Goal: Task Accomplishment & Management: Complete application form

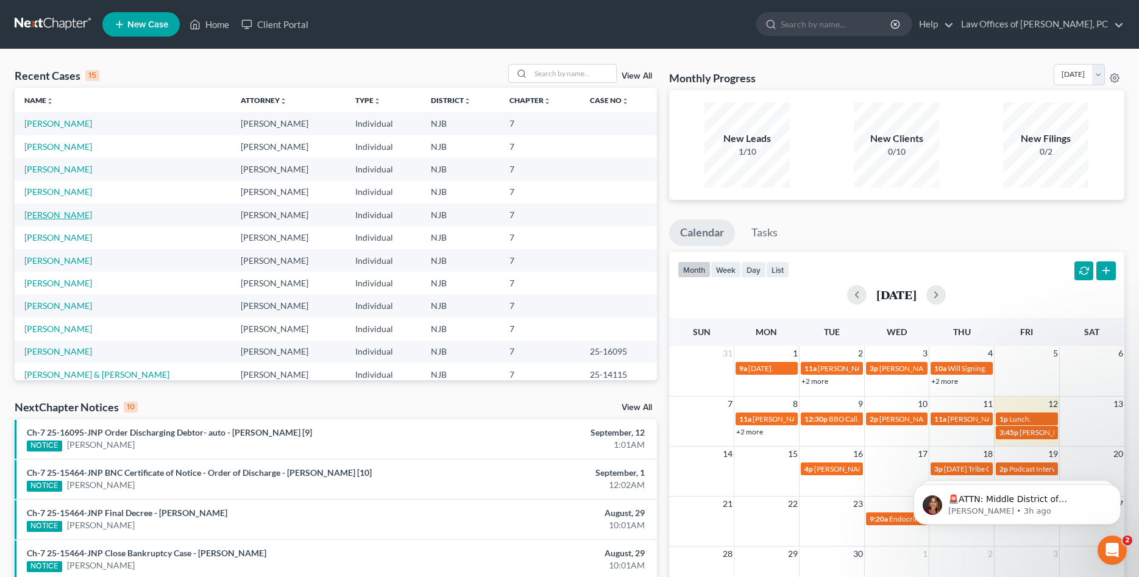
click at [63, 216] on link "[PERSON_NAME]" at bounding box center [58, 215] width 68 height 10
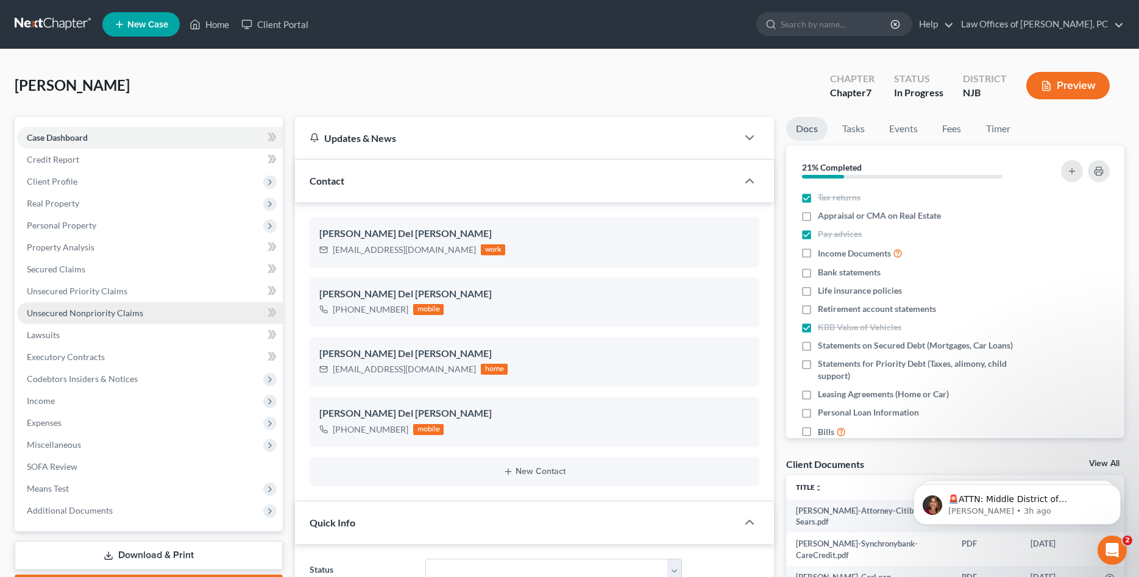
click at [82, 314] on span "Unsecured Nonpriority Claims" at bounding box center [85, 313] width 116 height 10
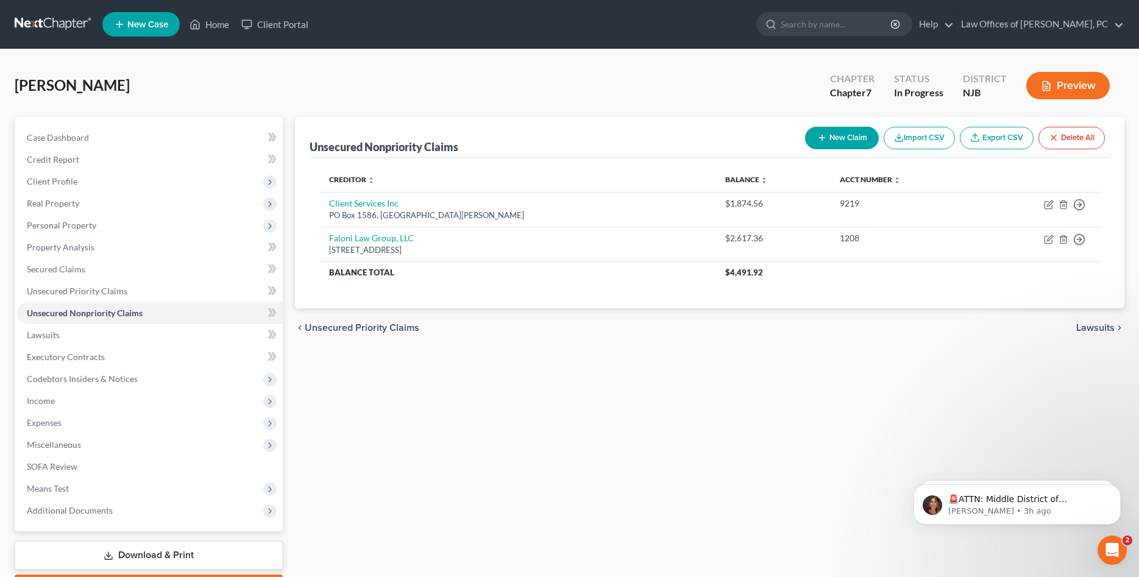
click at [840, 139] on button "New Claim" at bounding box center [842, 138] width 74 height 23
select select "0"
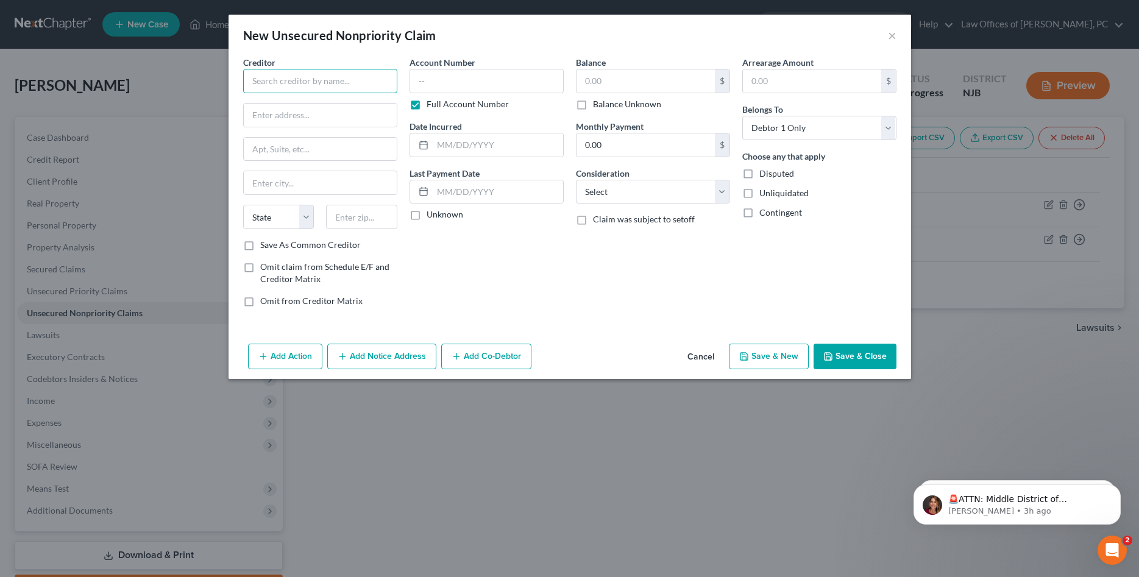
click at [312, 85] on input "text" at bounding box center [320, 81] width 154 height 24
type input "Pioneer Credit Recovery, Inc."
type input "PO Box 1018"
type input "[GEOGRAPHIC_DATA]"
select select "33"
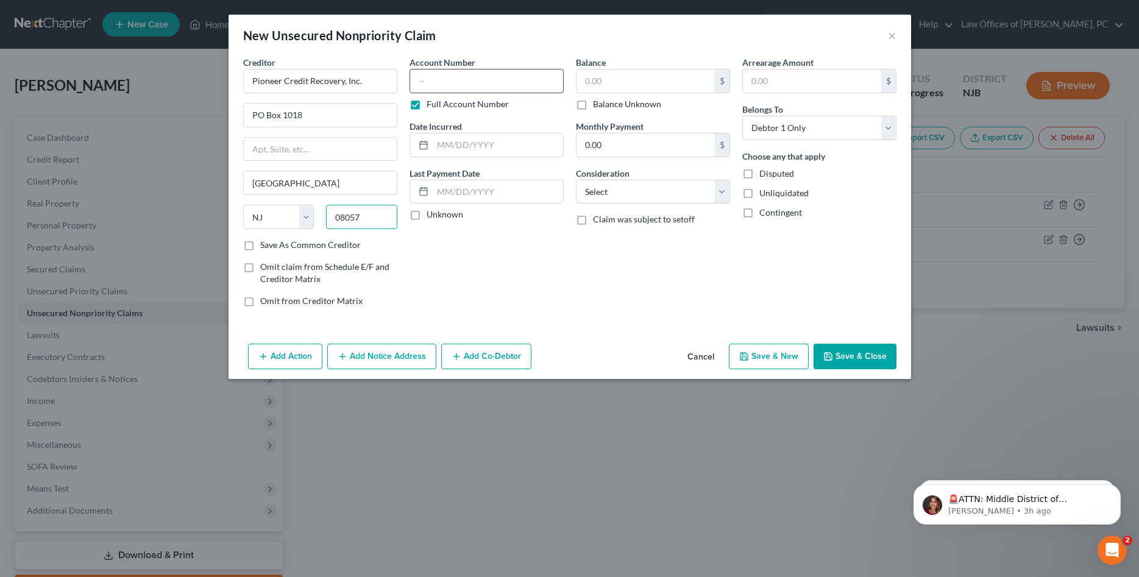
type input "08057"
click at [420, 82] on input "text" at bounding box center [486, 81] width 154 height 24
type input "x610"
click at [427, 105] on label "Full Account Number" at bounding box center [468, 104] width 82 height 12
click at [431, 105] on input "Full Account Number" at bounding box center [435, 102] width 8 height 8
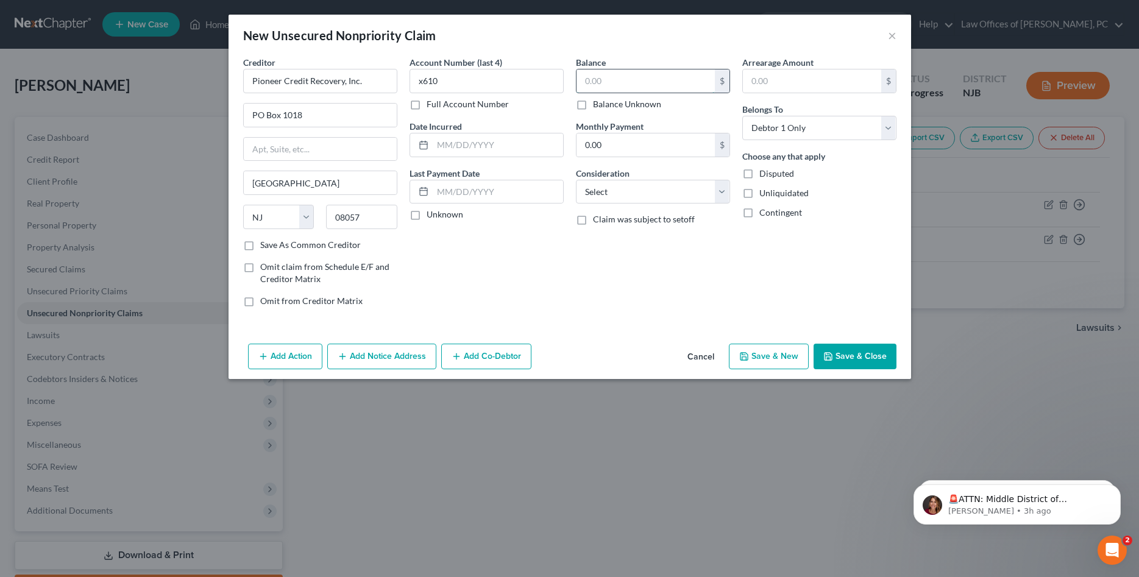
click at [627, 83] on input "text" at bounding box center [645, 80] width 138 height 23
type input "1,193.97"
click at [454, 143] on input "text" at bounding box center [498, 144] width 130 height 23
click at [576, 180] on select "Select Cable / Satellite Services Collection Agency Credit Card Debt Debt Couns…" at bounding box center [653, 192] width 154 height 24
select select "1"
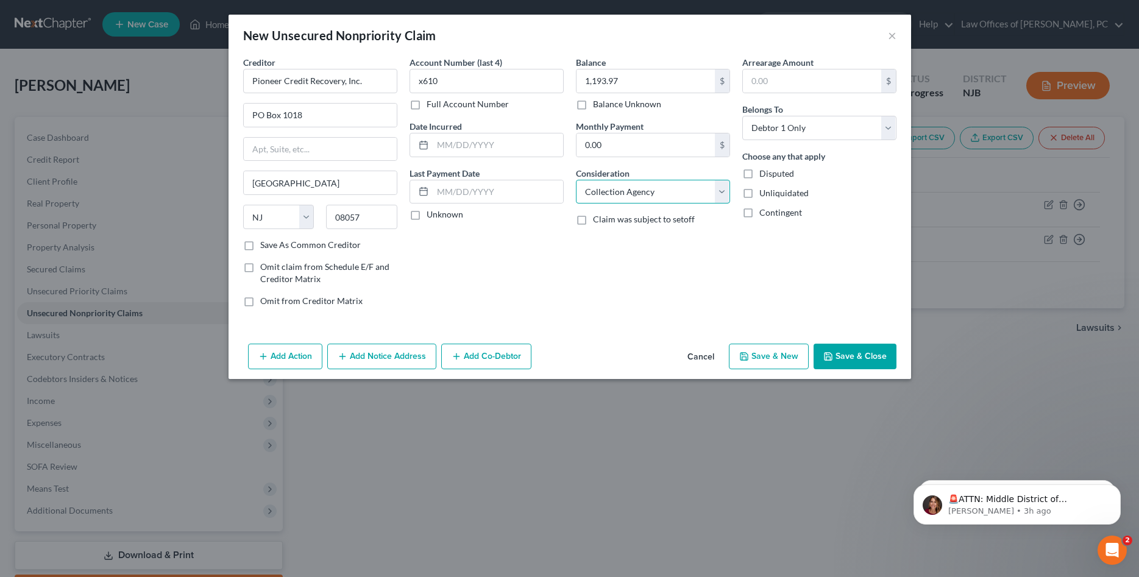
click option "Collection Agency" at bounding box center [0, 0] width 0 height 0
click at [849, 353] on button "Save & Close" at bounding box center [854, 357] width 83 height 26
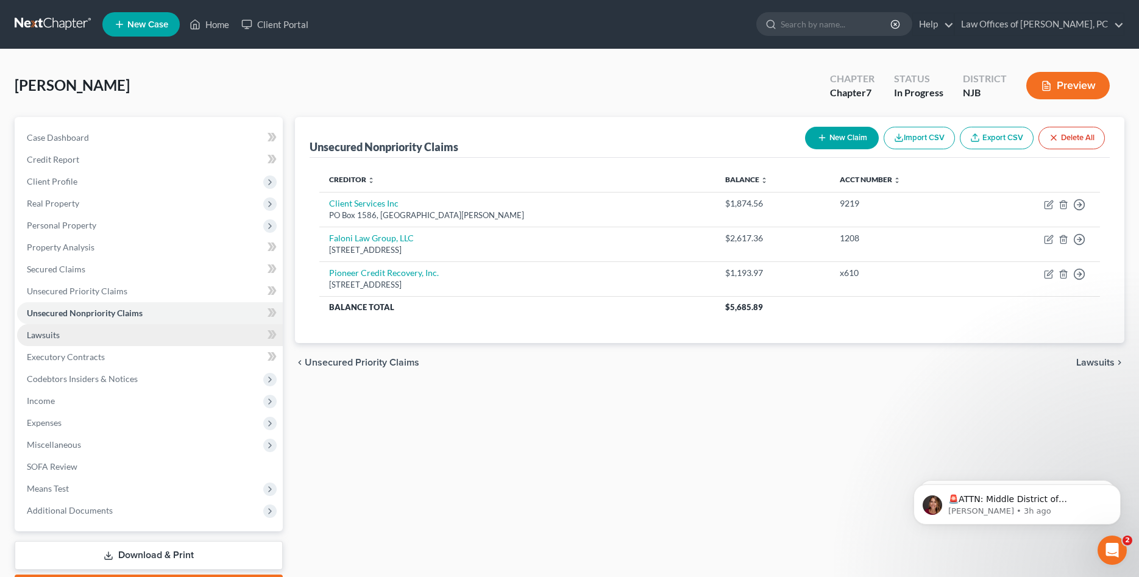
click at [53, 332] on span "Lawsuits" at bounding box center [43, 335] width 33 height 10
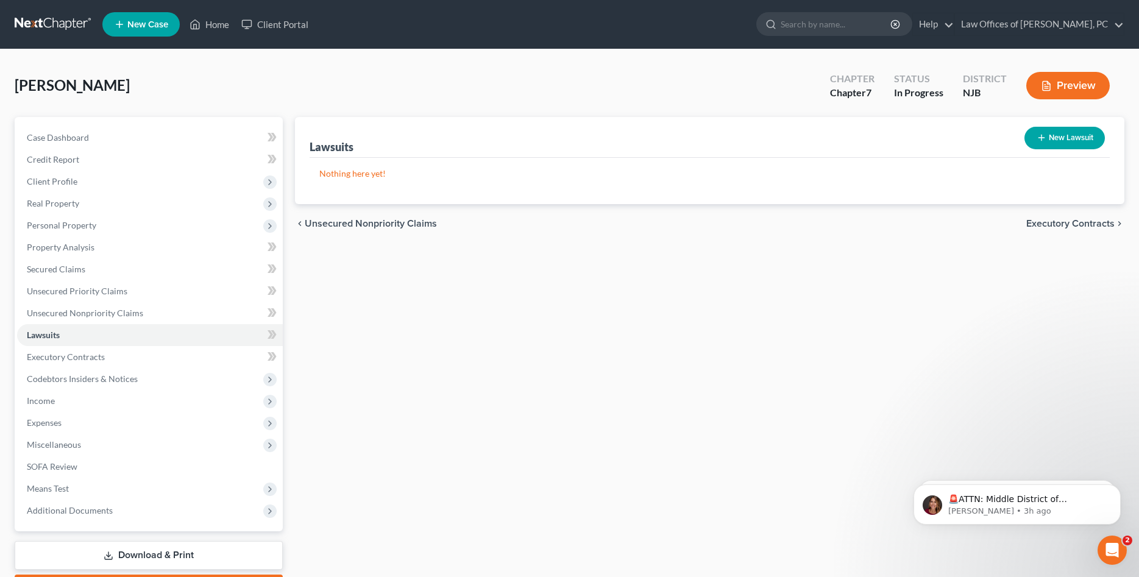
click at [1052, 136] on button "New Lawsuit" at bounding box center [1064, 138] width 80 height 23
select select "0"
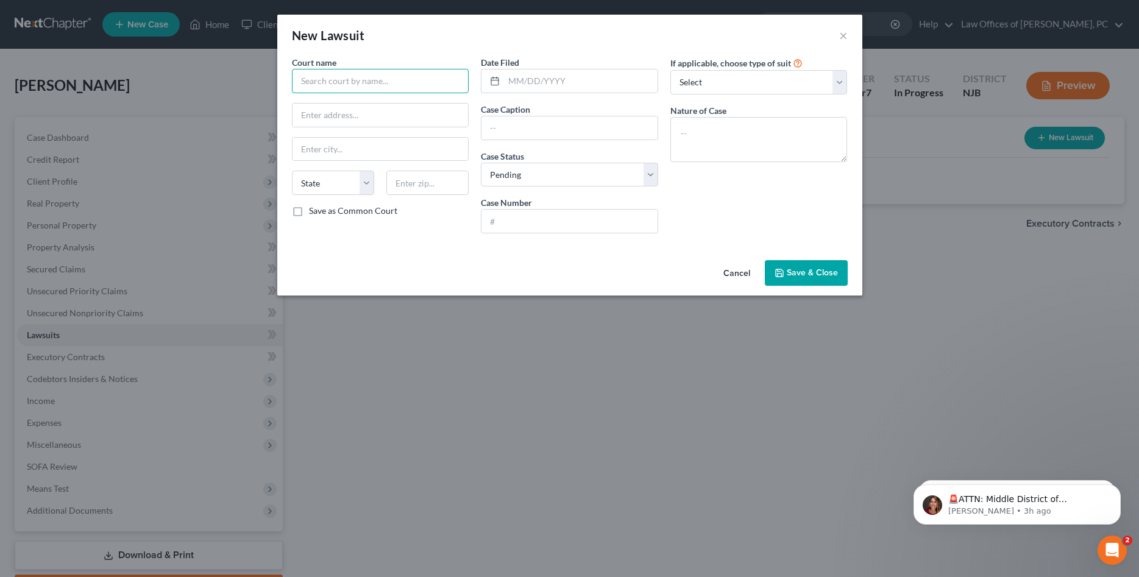
click at [322, 82] on input "text" at bounding box center [380, 81] width 177 height 24
type input "Superior Court of NJ, [GEOGRAPHIC_DATA]"
click at [497, 130] on input "text" at bounding box center [569, 127] width 176 height 23
type input "L-000317-25"
click at [311, 115] on input "text" at bounding box center [380, 115] width 176 height 23
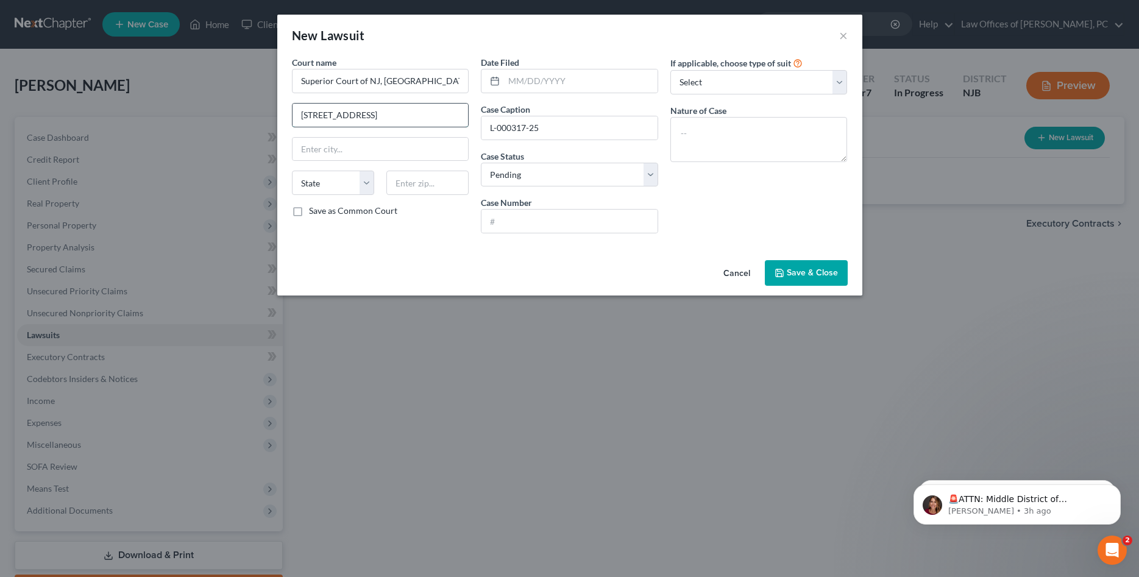
type input "[STREET_ADDRESS]"
type input "Woodbury"
select select "33"
type input "08096"
drag, startPoint x: 545, startPoint y: 129, endPoint x: 480, endPoint y: 129, distance: 64.6
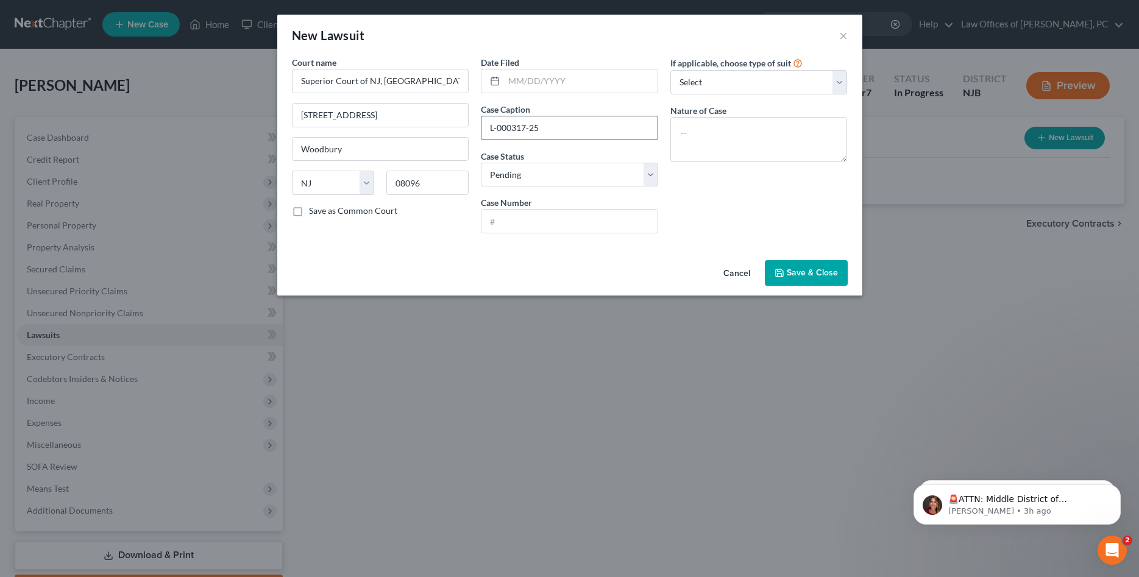
click at [481, 129] on input "L-000317-25" at bounding box center [569, 127] width 176 height 23
click at [503, 213] on input "text" at bounding box center [569, 221] width 176 height 23
paste input "L-000317-25"
drag, startPoint x: 537, startPoint y: 219, endPoint x: 455, endPoint y: 222, distance: 82.3
click at [481, 222] on input "L-000317-25" at bounding box center [569, 221] width 176 height 23
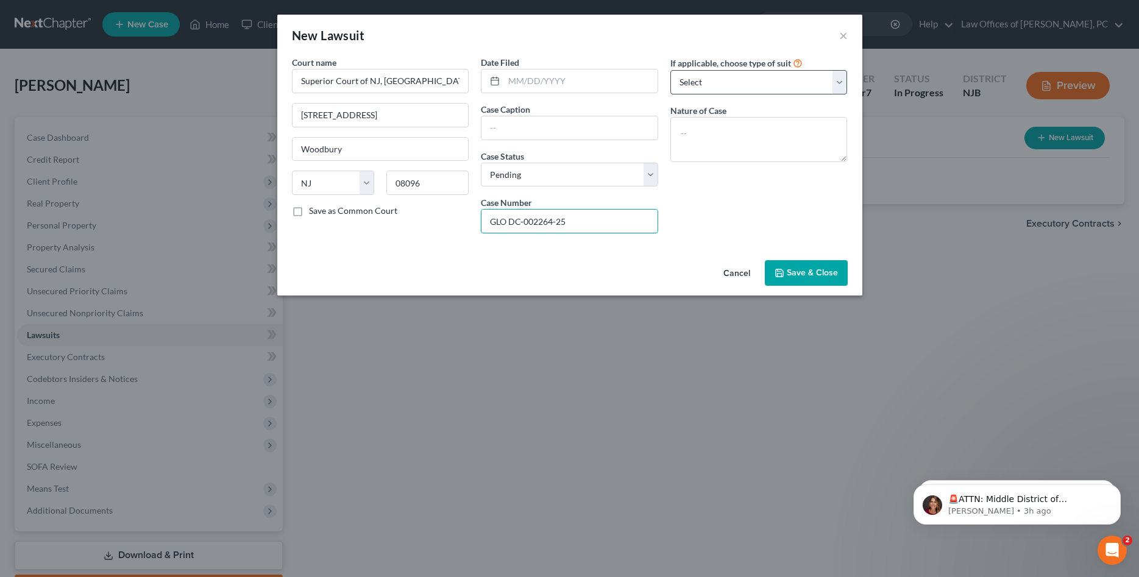
type input "GLO DC-002264-25"
click at [670, 70] on select "Select Repossession Garnishment Foreclosure Attached, Seized, Or Levied Other" at bounding box center [758, 82] width 177 height 24
click at [715, 76] on select "Select Repossession Garnishment Foreclosure Attached, Seized, Or Levied Other" at bounding box center [758, 82] width 177 height 24
click at [537, 85] on input "text" at bounding box center [581, 80] width 154 height 23
click at [519, 83] on input "06162025" at bounding box center [581, 80] width 154 height 23
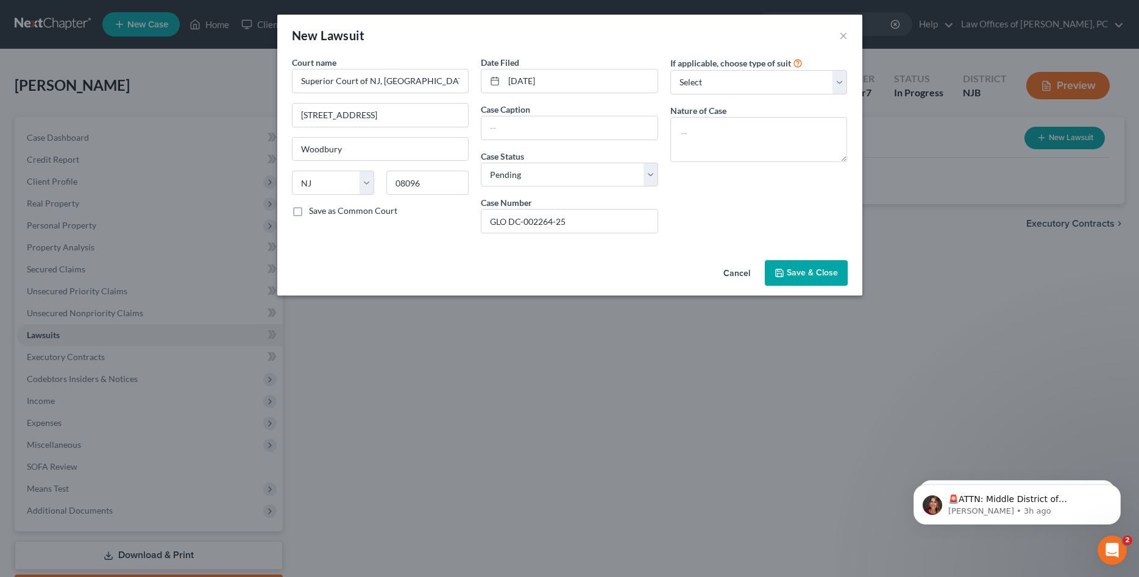
click at [810, 278] on span "Save & Close" at bounding box center [812, 273] width 51 height 10
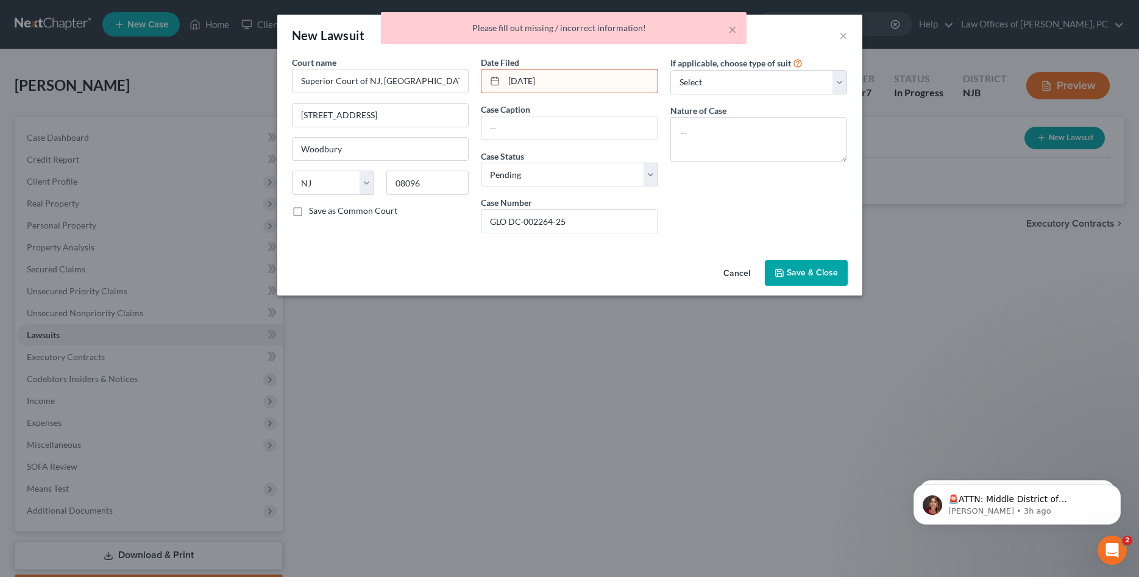
click at [564, 83] on input "[DATE]" at bounding box center [581, 80] width 154 height 23
drag, startPoint x: 564, startPoint y: 80, endPoint x: 480, endPoint y: 82, distance: 84.1
click at [504, 82] on input "[DATE]" at bounding box center [581, 80] width 154 height 23
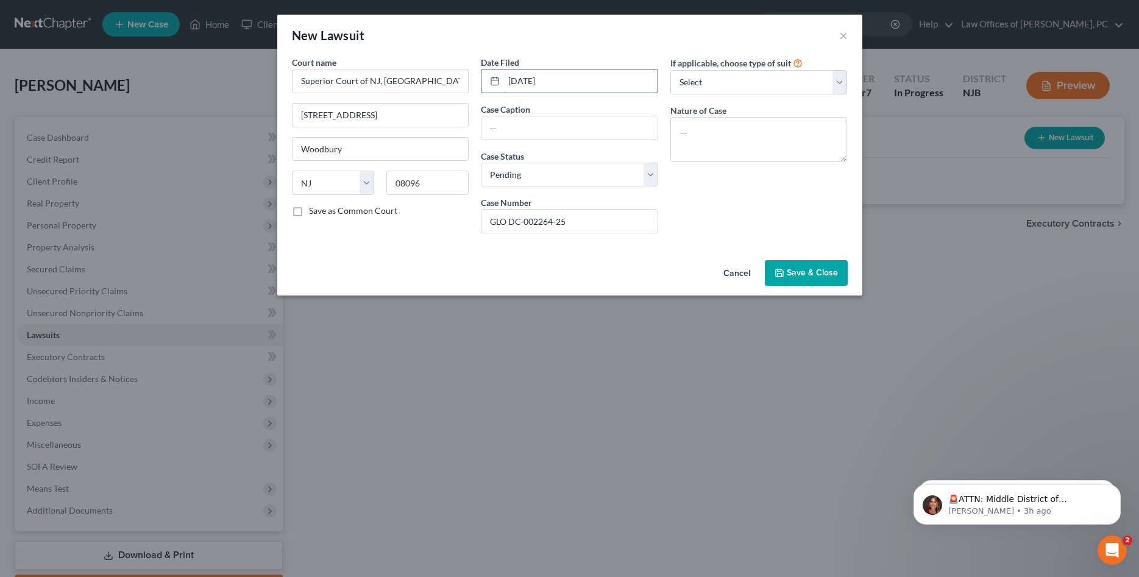
type input "[DATE]"
click at [790, 267] on button "Save & Close" at bounding box center [806, 273] width 83 height 26
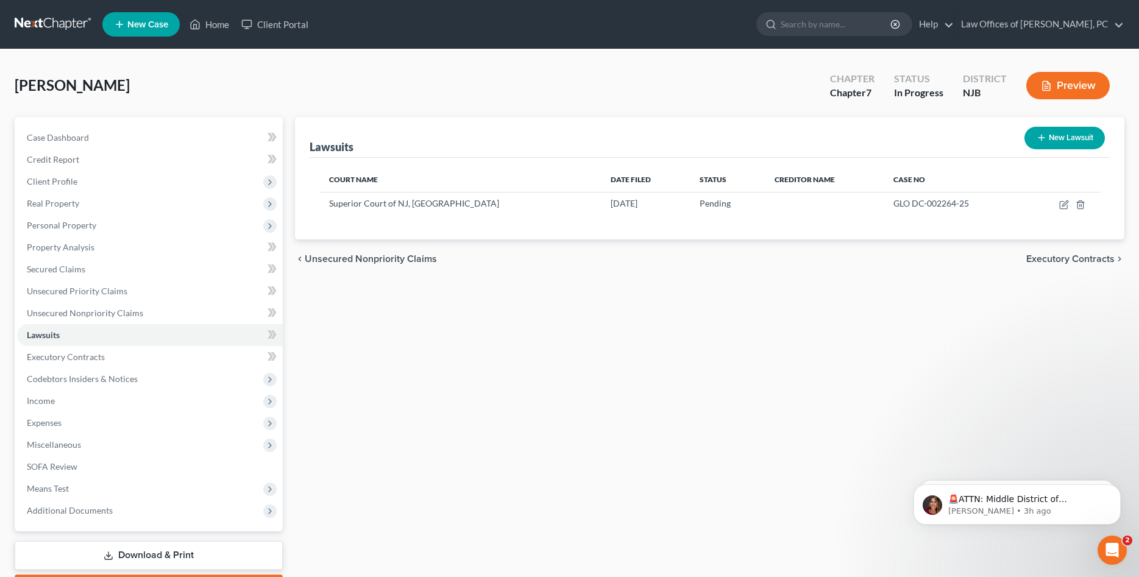
click at [1065, 133] on button "New Lawsuit" at bounding box center [1064, 138] width 80 height 23
select select "0"
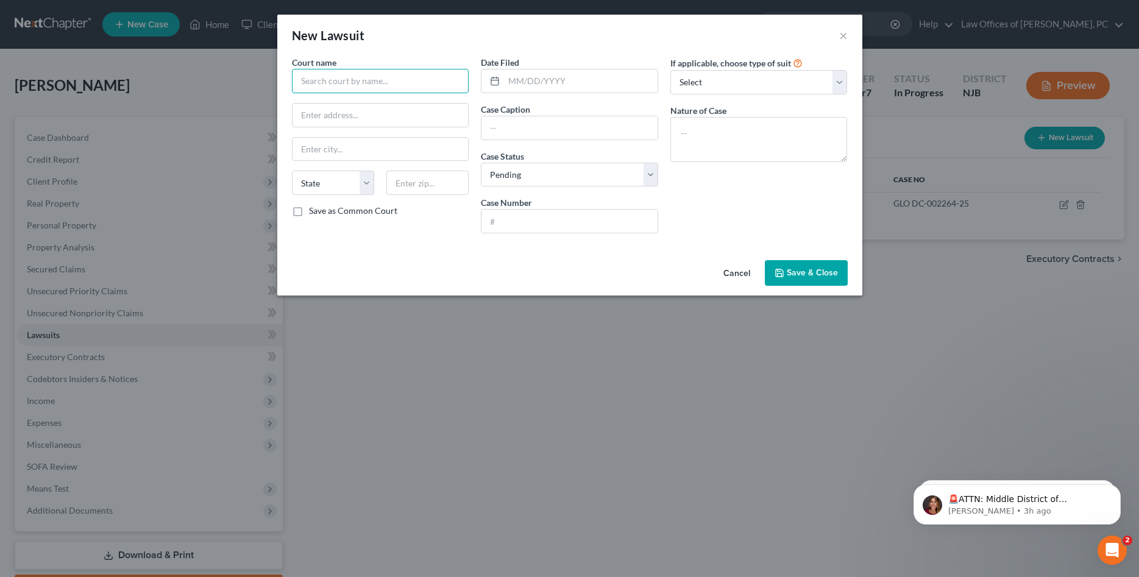
click at [394, 78] on input "text" at bounding box center [380, 81] width 177 height 24
type input "Superior Cour of NJ, [GEOGRAPHIC_DATA]"
type input "[STREET_ADDRESS]"
click at [342, 155] on input "text" at bounding box center [380, 149] width 176 height 23
type input "Woodbury"
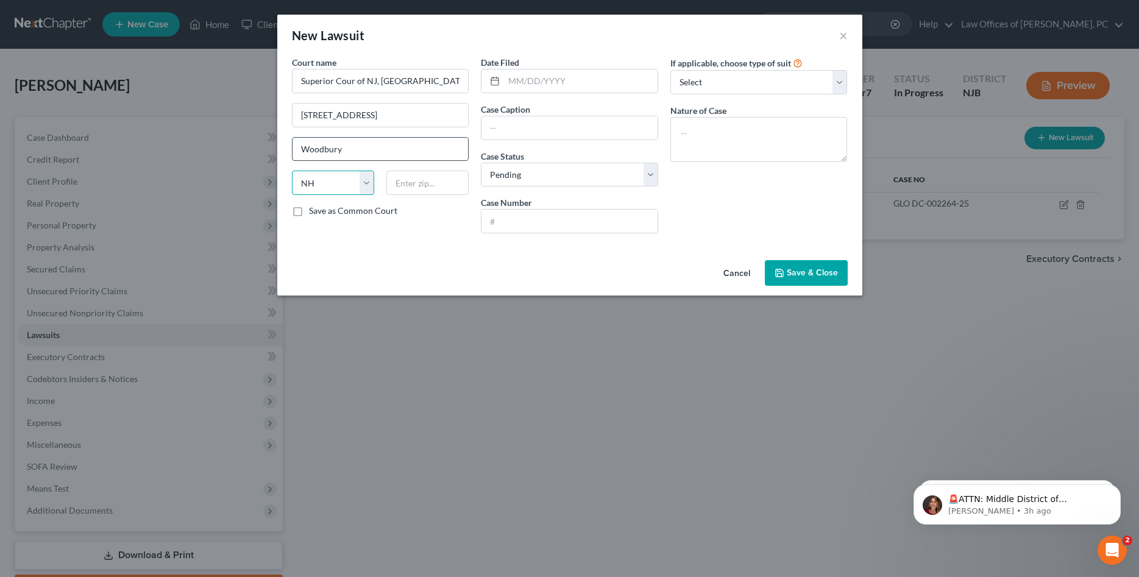
select select "33"
type input "08096"
click at [495, 219] on input "text" at bounding box center [569, 221] width 176 height 23
type input "GLO-DC-007186-24"
click at [670, 70] on select "Select Repossession Garnishment Foreclosure Attached, Seized, Or Levied Other" at bounding box center [758, 82] width 177 height 24
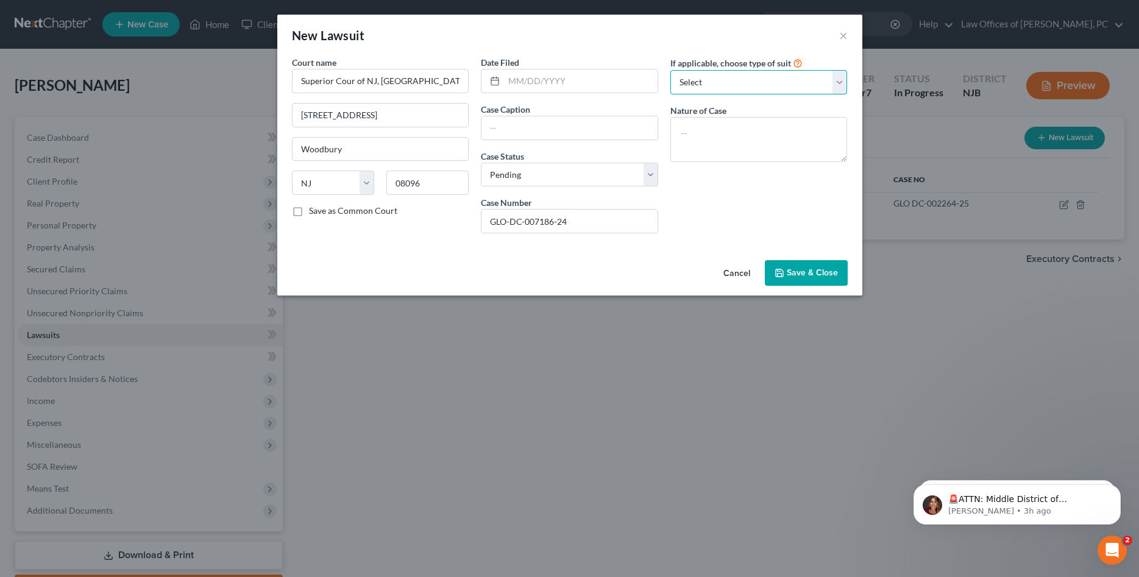
click at [710, 85] on select "Select Repossession Garnishment Foreclosure Attached, Seized, Or Levied Other" at bounding box center [758, 82] width 177 height 24
click at [803, 274] on span "Save & Close" at bounding box center [812, 273] width 51 height 10
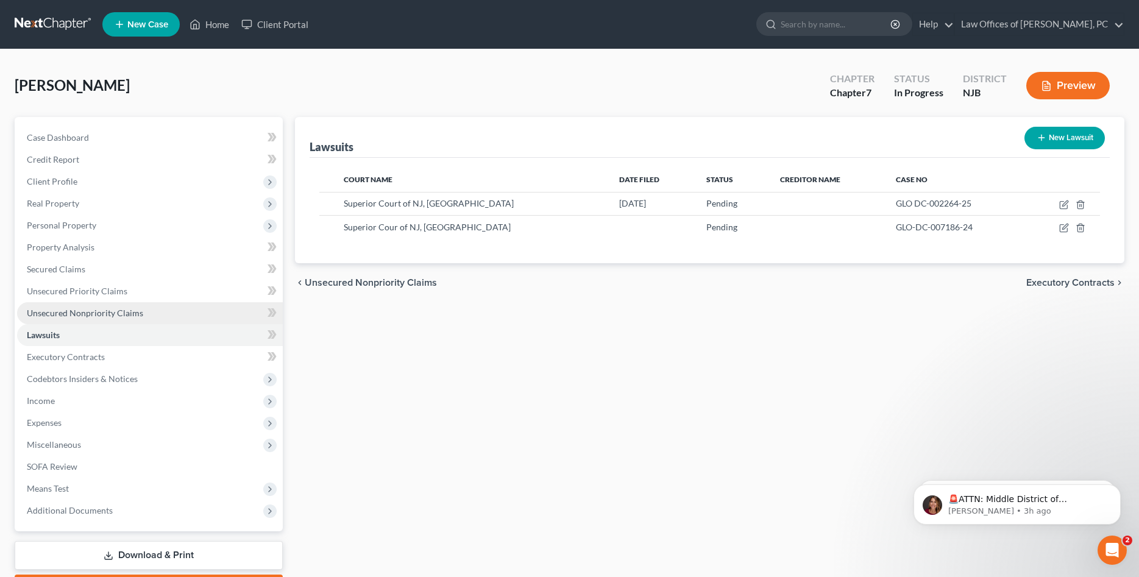
click at [82, 312] on span "Unsecured Nonpriority Claims" at bounding box center [85, 313] width 116 height 10
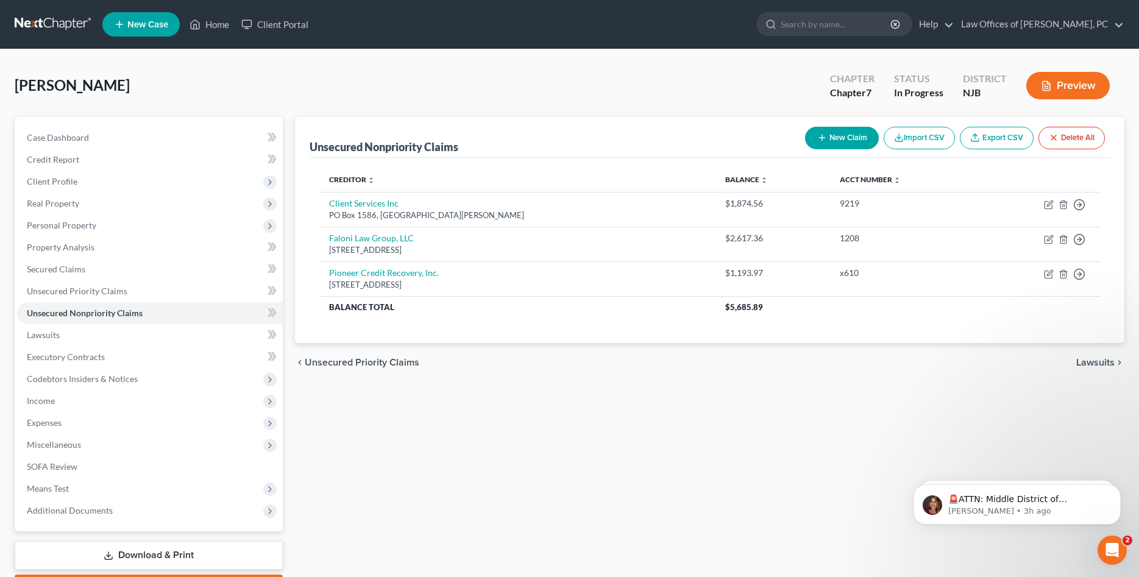
click at [841, 140] on button "New Claim" at bounding box center [842, 138] width 74 height 23
select select "0"
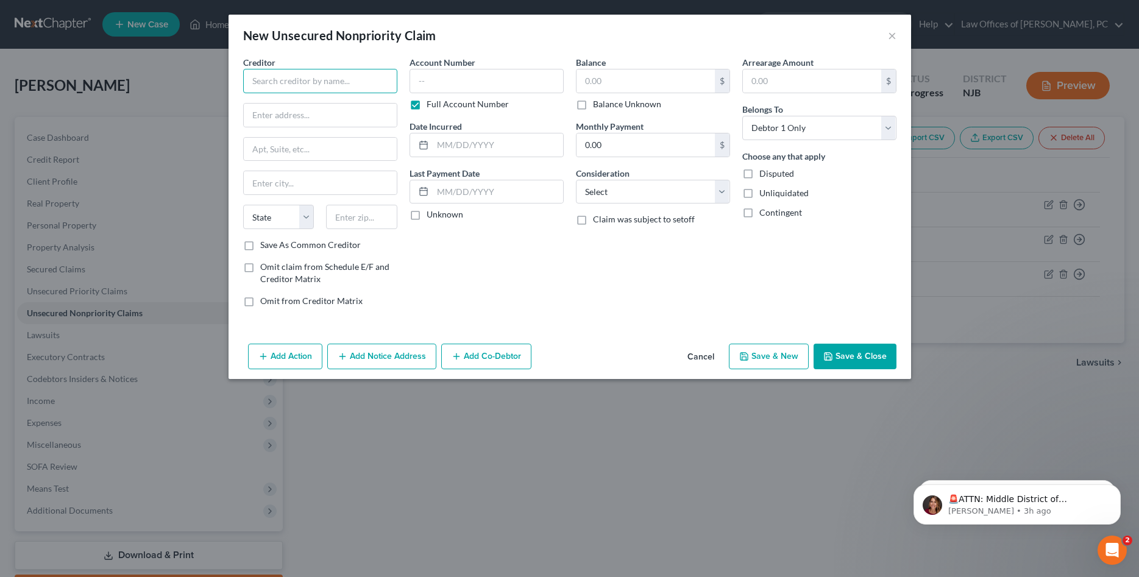
click at [306, 83] on input "text" at bounding box center [320, 81] width 154 height 24
type input "[PERSON_NAME] & [PERSON_NAME], LLC"
type input "[STREET_ADDRESS]"
type input "Suite 32"
type input "O"
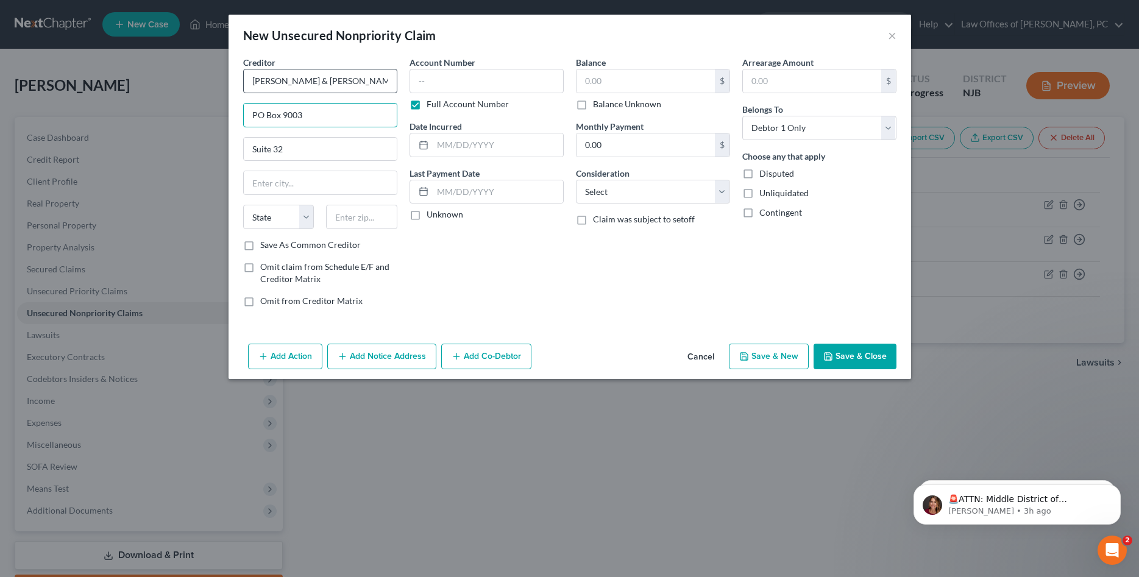
type input "PO Box 9003"
type input "[GEOGRAPHIC_DATA]"
select select "35"
type input "11749"
click at [476, 87] on input "text" at bounding box center [486, 81] width 154 height 24
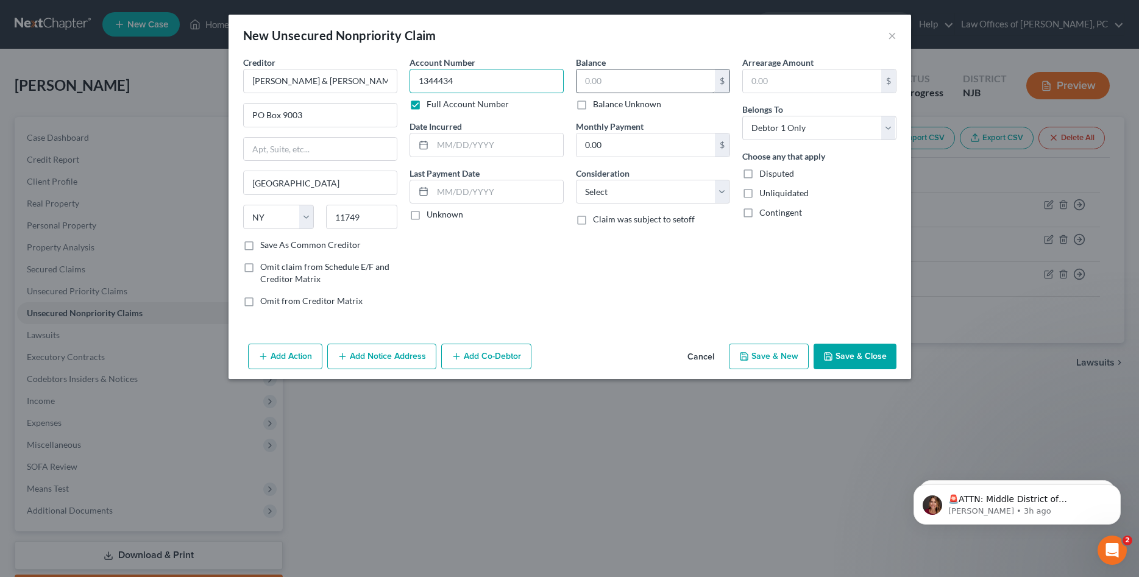
type input "1344434"
click at [634, 86] on input "text" at bounding box center [645, 80] width 138 height 23
type input "200.00"
click at [576, 180] on select "Select Cable / Satellite Services Collection Agency Credit Card Debt Debt Couns…" at bounding box center [653, 192] width 154 height 24
select select "2"
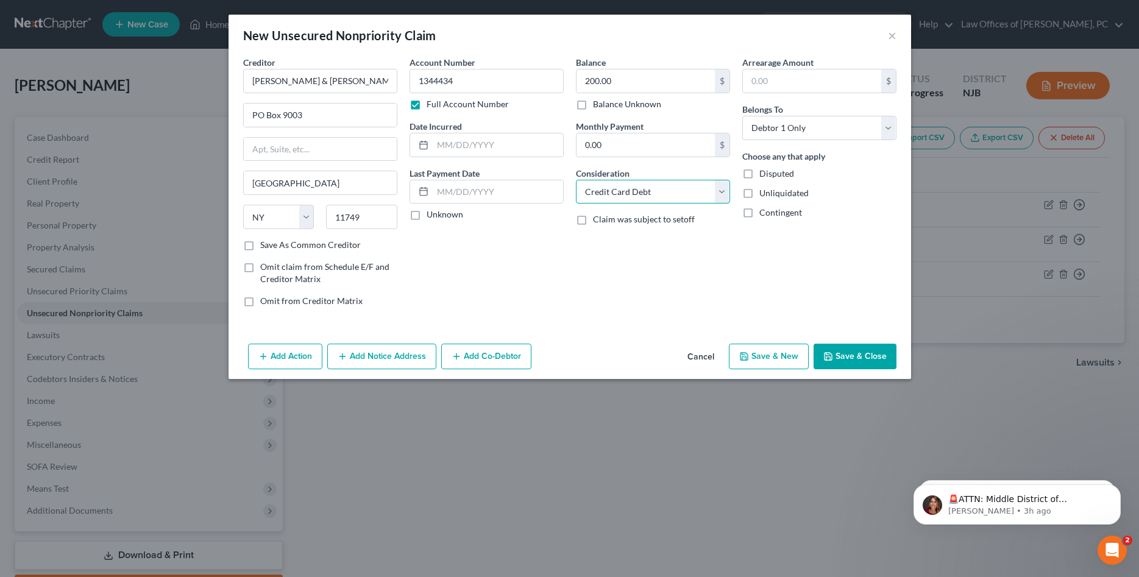
click option "Credit Card Debt" at bounding box center [0, 0] width 0 height 0
click at [742, 116] on select "Select Debtor 1 Only Debtor 2 Only Debtor 1 And Debtor 2 Only At Least One Of T…" at bounding box center [819, 128] width 154 height 24
select select "1"
click option "Debtor 2 Only" at bounding box center [0, 0] width 0 height 0
click at [470, 357] on button "Add Co-Debtor" at bounding box center [486, 357] width 90 height 26
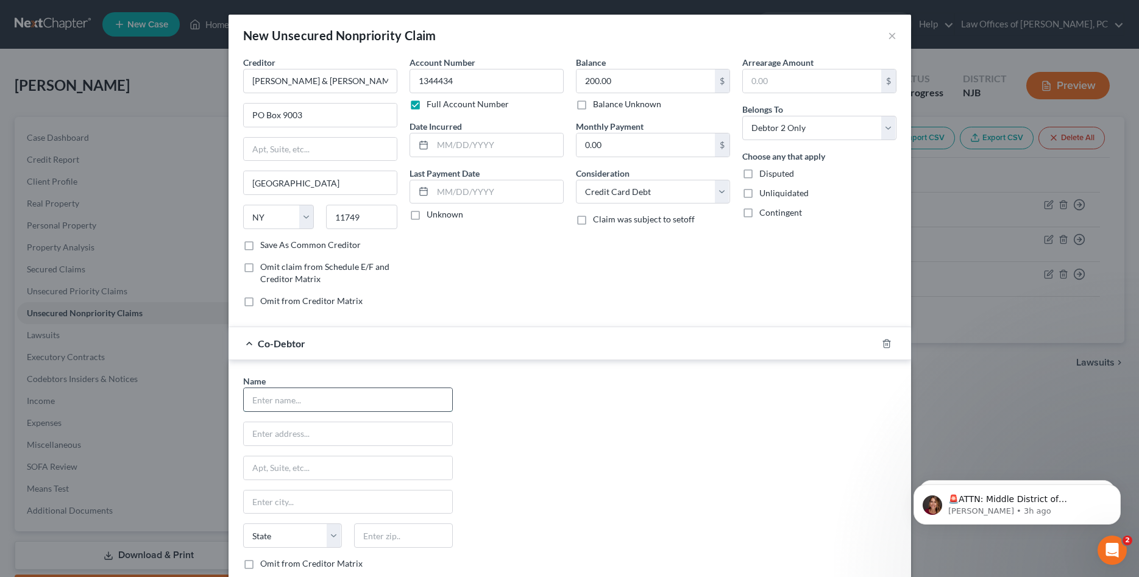
click at [261, 395] on input "text" at bounding box center [348, 399] width 208 height 23
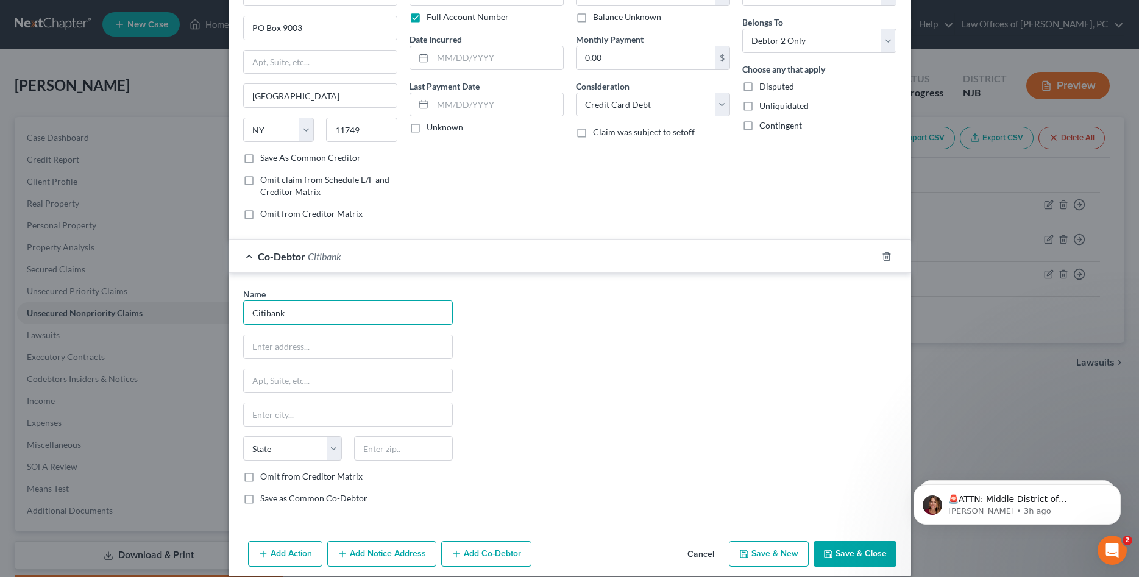
scroll to position [101, 0]
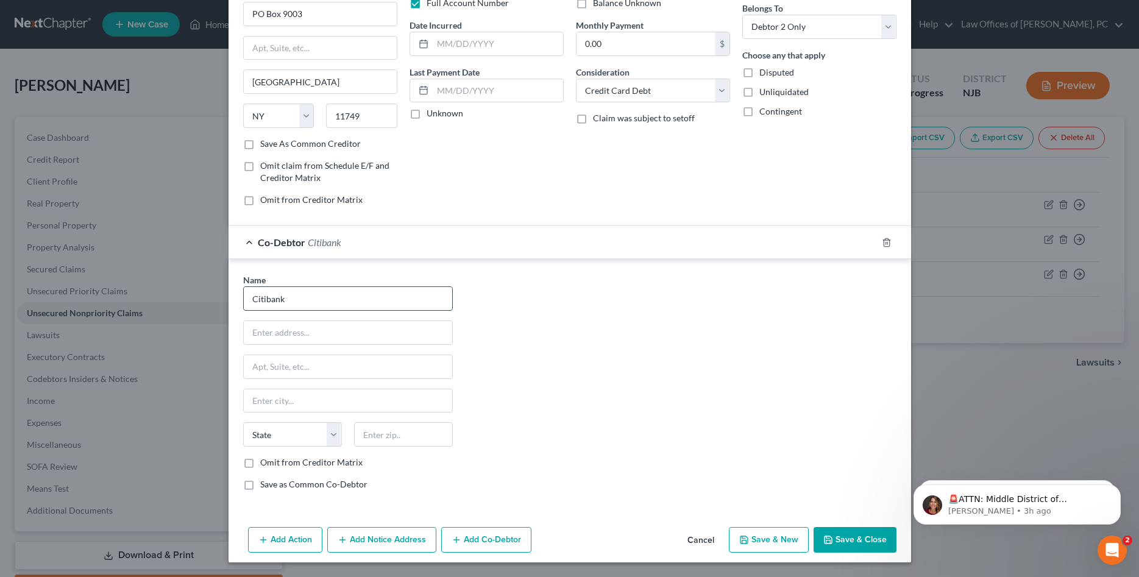
click at [285, 299] on input "Citibank" at bounding box center [348, 298] width 208 height 23
type input "Citibank, N.A"
click at [260, 331] on input "text" at bounding box center [348, 332] width 208 height 23
type input "PO Box 790046"
type input "[GEOGRAPHIC_DATA]"
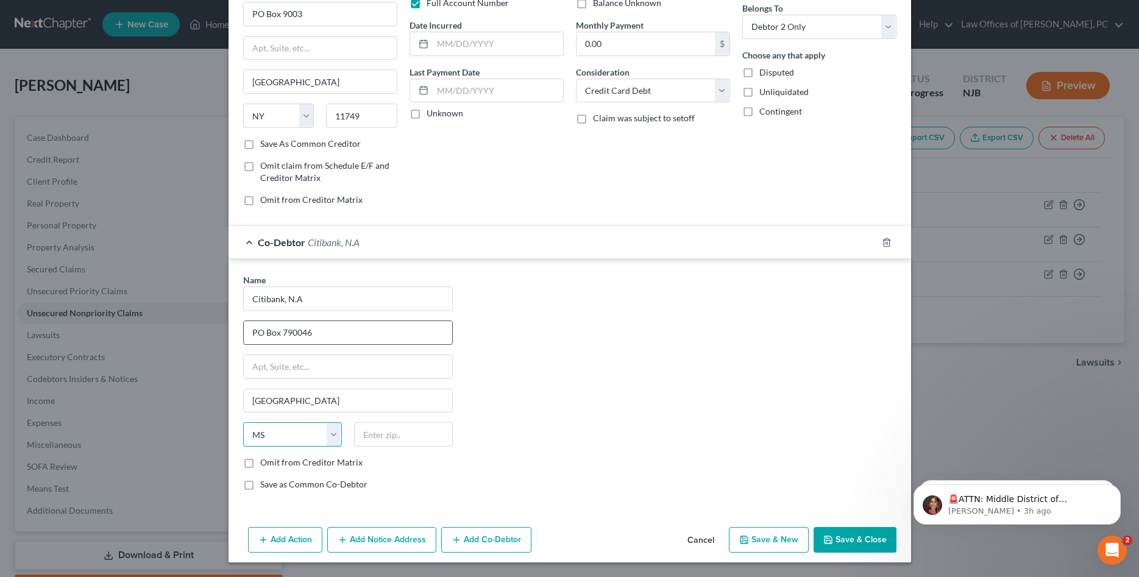
select select "26"
type input "63179"
type input "Saint Louis"
click at [852, 534] on button "Save & Close" at bounding box center [854, 540] width 83 height 26
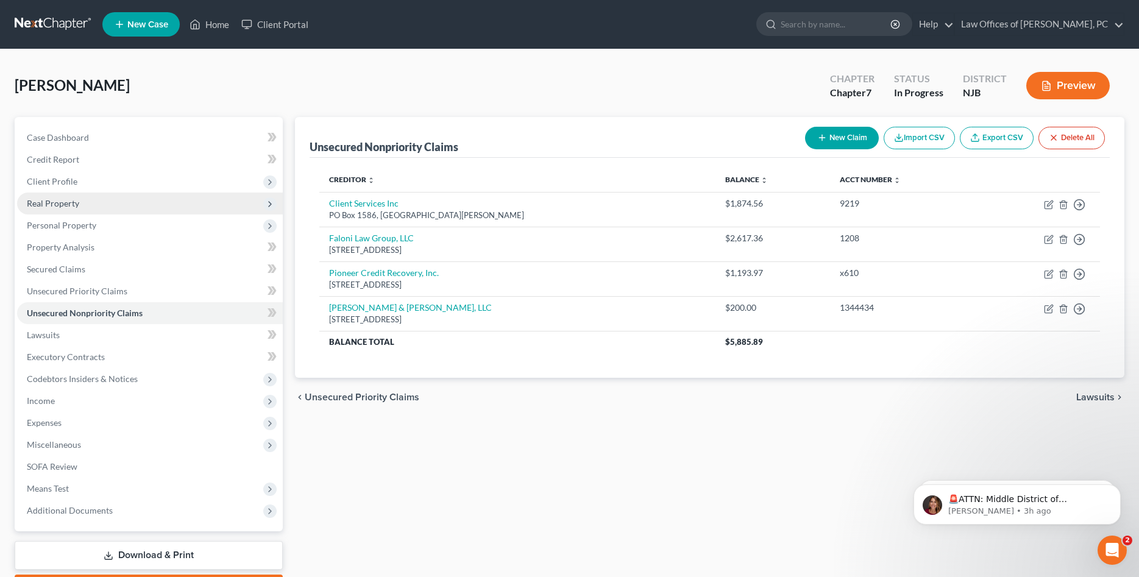
click at [55, 206] on span "Real Property" at bounding box center [53, 203] width 52 height 10
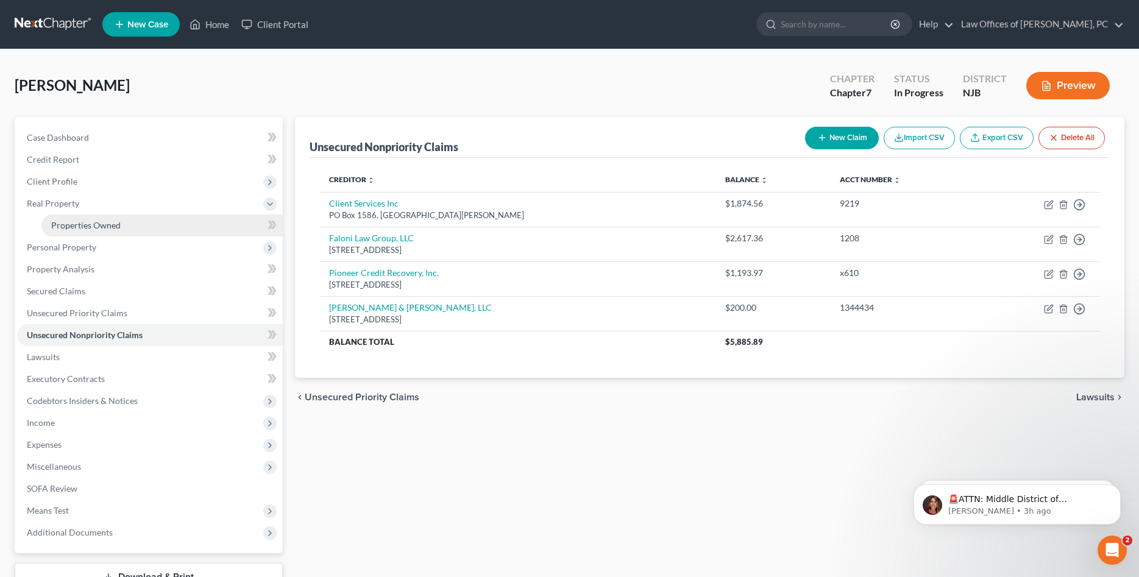
click at [66, 225] on span "Properties Owned" at bounding box center [85, 225] width 69 height 10
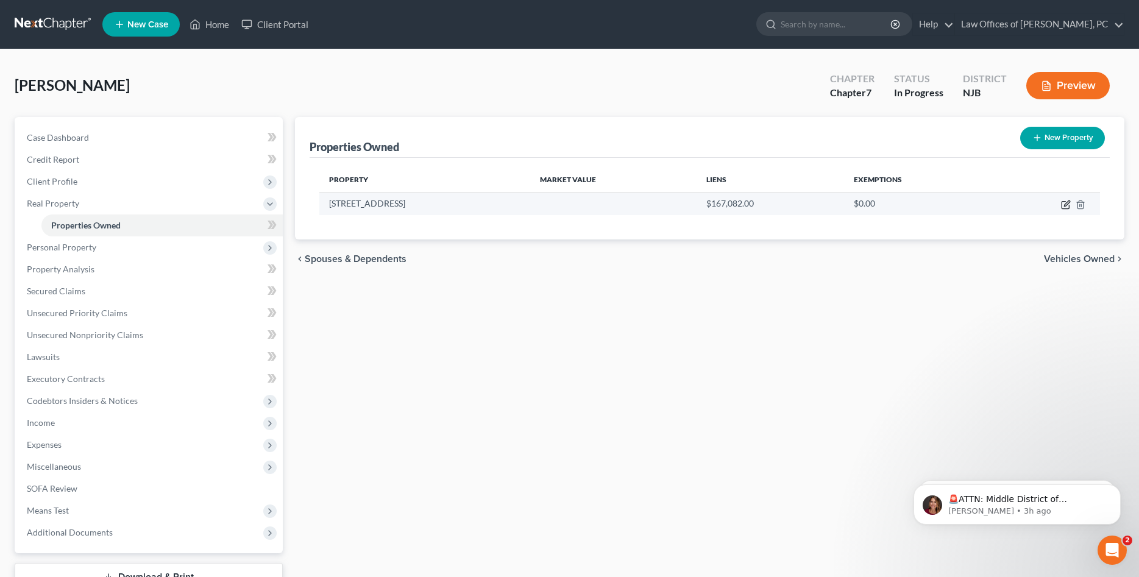
click at [1068, 205] on icon "button" at bounding box center [1066, 205] width 10 height 10
select select "33"
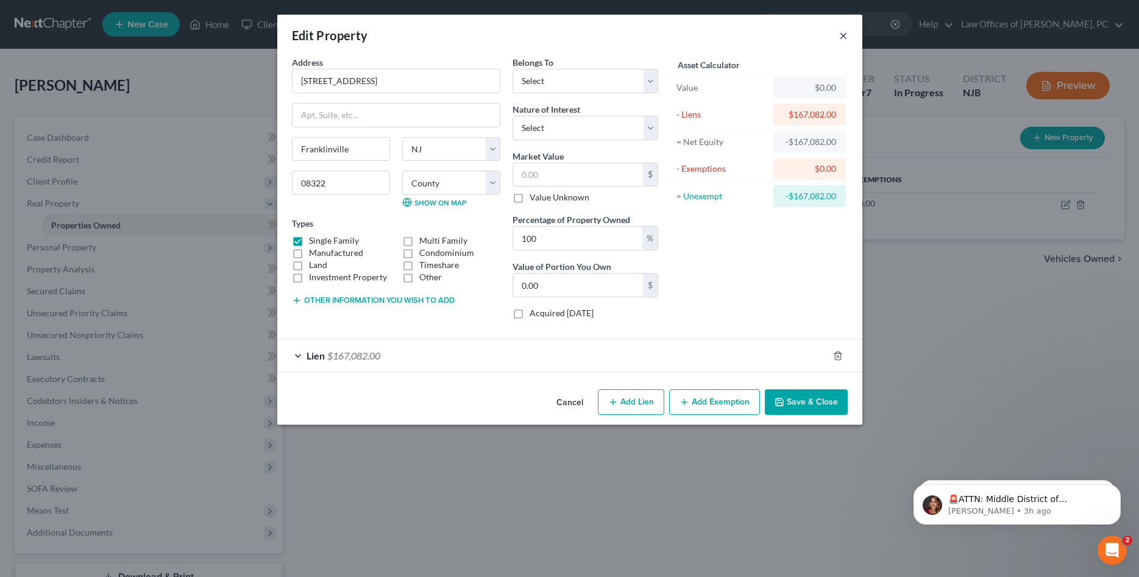
click at [844, 35] on button "×" at bounding box center [843, 35] width 9 height 15
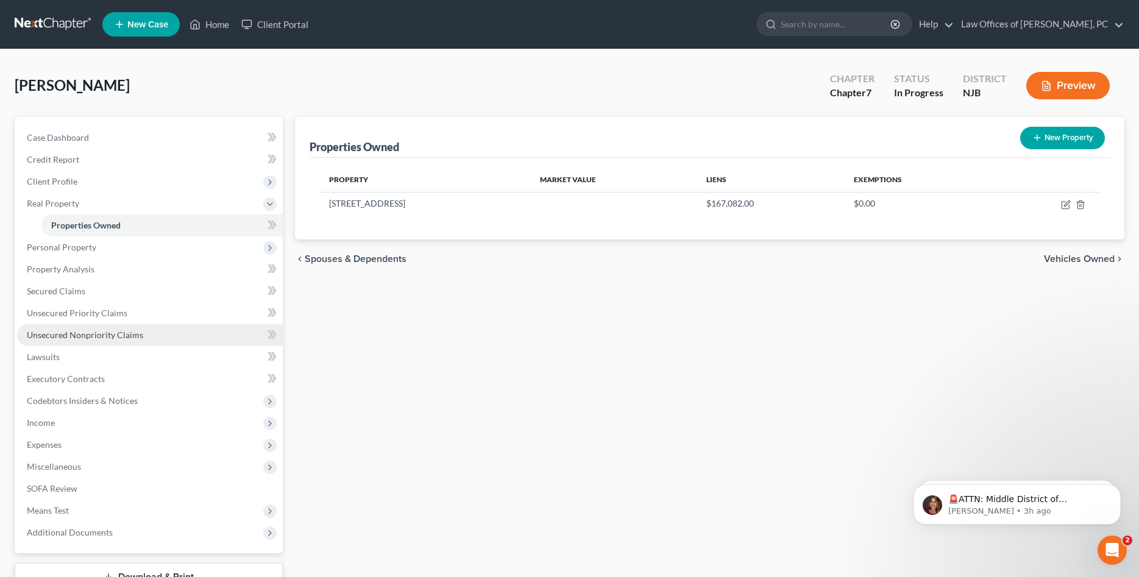
click at [103, 333] on span "Unsecured Nonpriority Claims" at bounding box center [85, 335] width 116 height 10
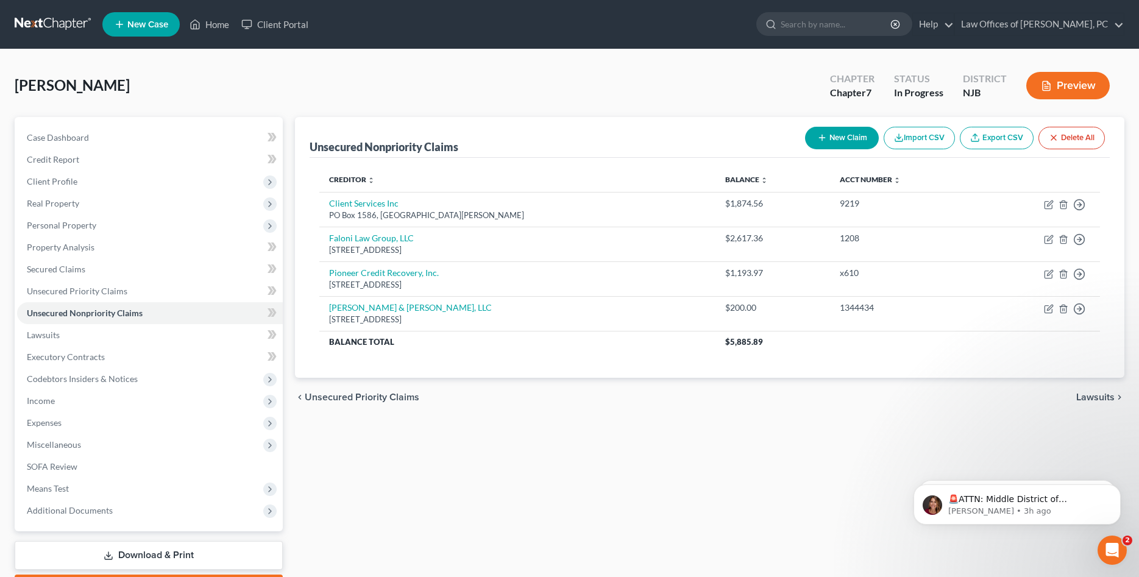
click at [840, 142] on button "New Claim" at bounding box center [842, 138] width 74 height 23
select select "0"
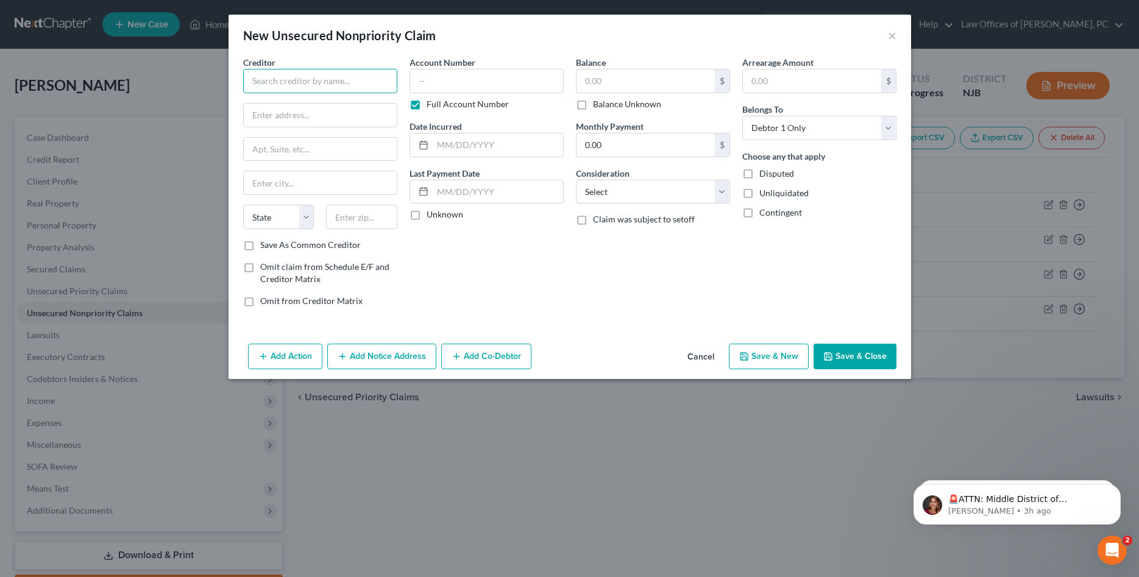
click at [333, 79] on input "text" at bounding box center [320, 81] width 154 height 24
type input "[PERSON_NAME] [PERSON_NAME]"
type input "PO Box 3319"
type input "Wilmington"
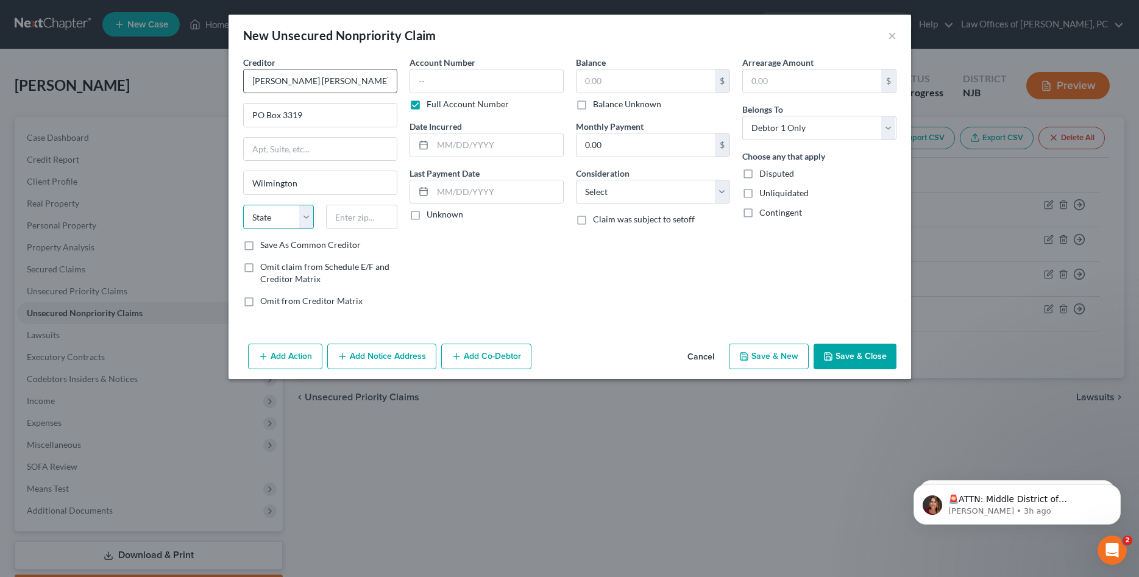
select select "7"
type input "19804"
click at [428, 80] on input "text" at bounding box center [486, 81] width 154 height 24
click at [427, 105] on label "Full Account Number" at bounding box center [468, 104] width 82 height 12
click at [431, 105] on input "Full Account Number" at bounding box center [435, 102] width 8 height 8
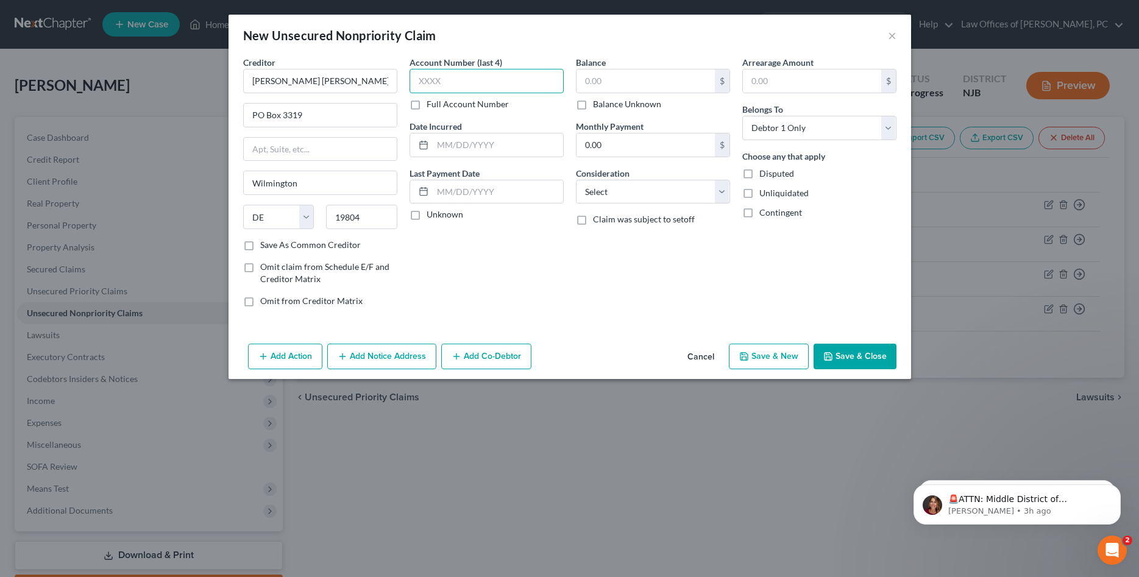
click at [433, 72] on input "text" at bounding box center [486, 81] width 154 height 24
type input "9073"
click at [586, 79] on input "text" at bounding box center [645, 80] width 138 height 23
type input "10,808.07"
click at [576, 180] on select "Select Cable / Satellite Services Collection Agency Credit Card Debt Debt Couns…" at bounding box center [653, 192] width 154 height 24
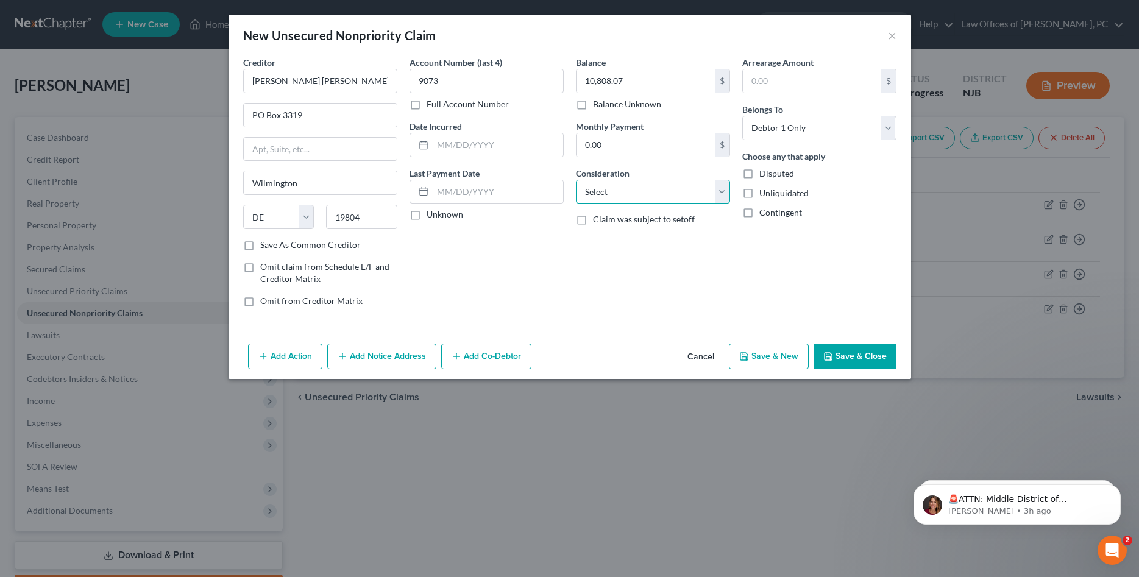
select select "17"
click option "Student Loans" at bounding box center [0, 0] width 0 height 0
click at [862, 358] on button "Save & Close" at bounding box center [854, 357] width 83 height 26
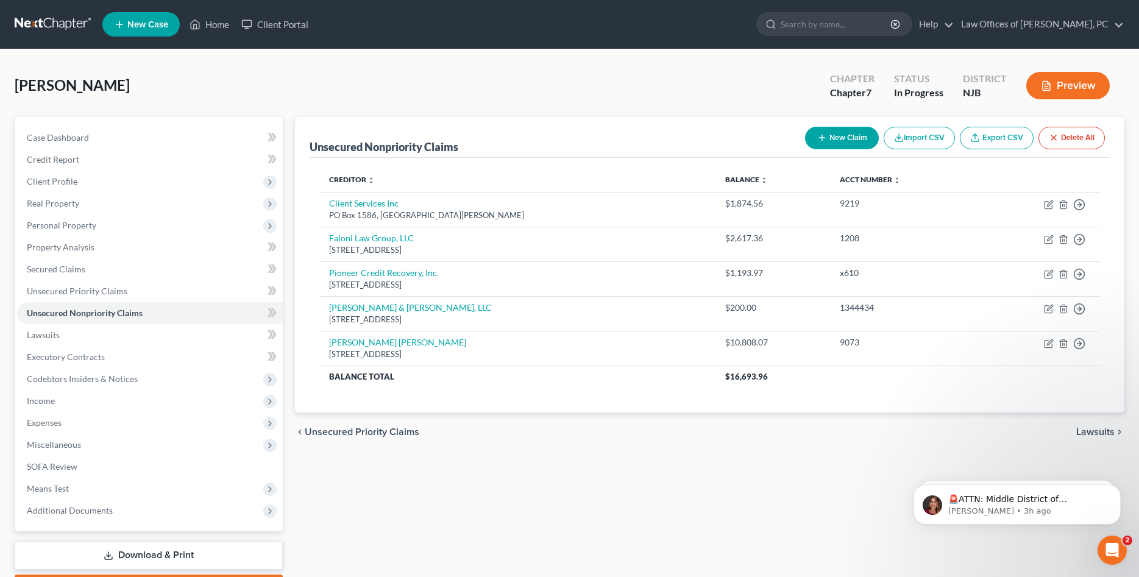
click at [845, 135] on button "New Claim" at bounding box center [842, 138] width 74 height 23
select select "0"
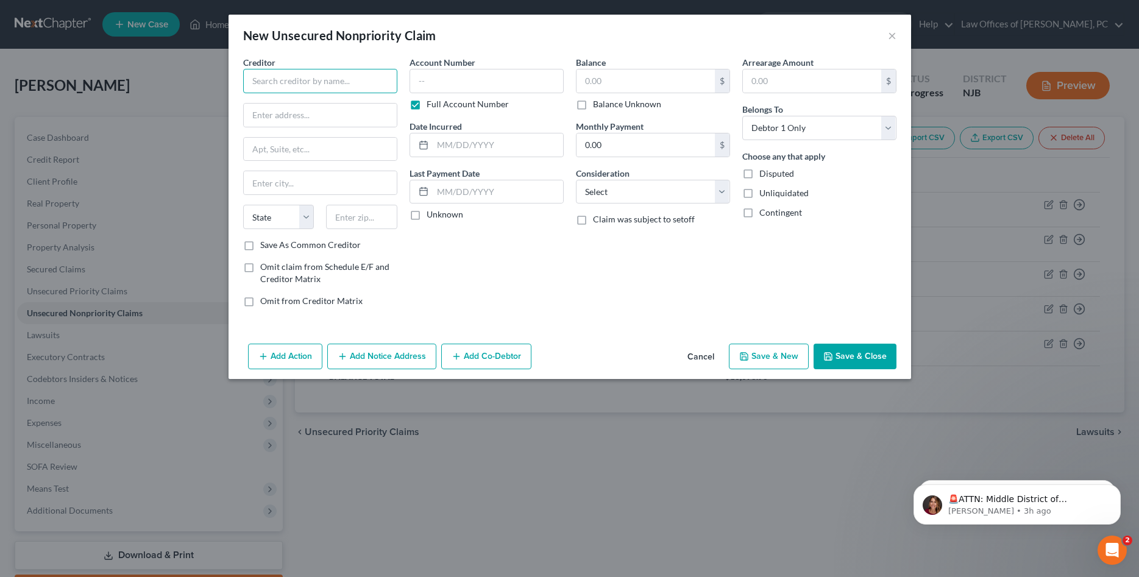
click at [307, 80] on input "text" at bounding box center [320, 81] width 154 height 24
click at [268, 114] on input "text" at bounding box center [320, 115] width 153 height 23
click at [371, 85] on input "United Consumer Financial" at bounding box center [320, 81] width 154 height 24
type input "United Consumer Financial Services"
type input "[STREET_ADDRESS][PERSON_NAME]"
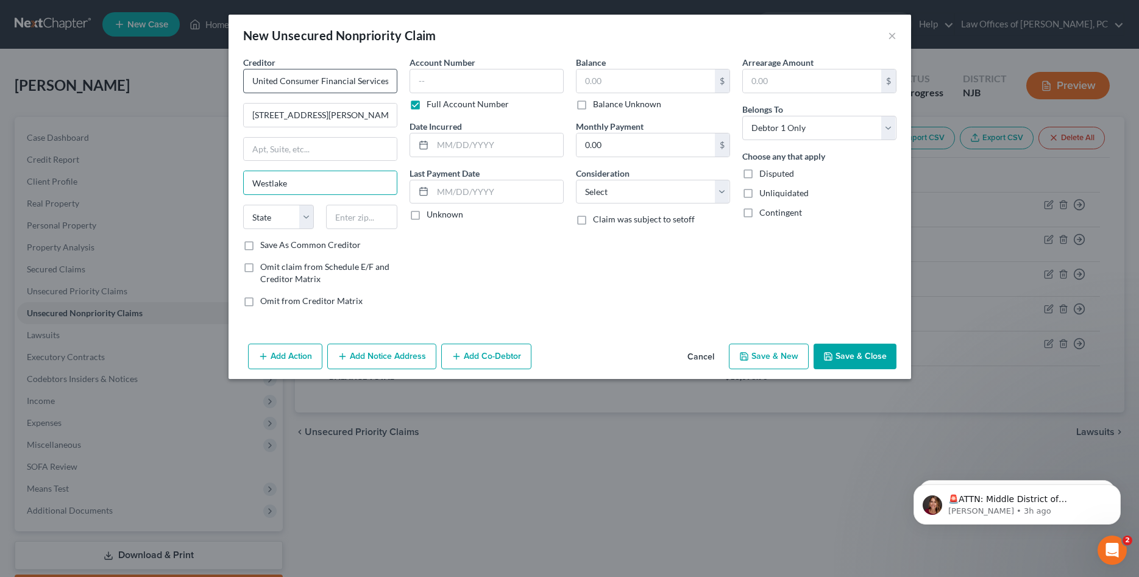
type input "Westlake"
select select "36"
type input "4145"
click at [742, 116] on select "Select Debtor 1 Only Debtor 2 Only Debtor 1 And Debtor 2 Only At Least One Of T…" at bounding box center [819, 128] width 154 height 24
select select "2"
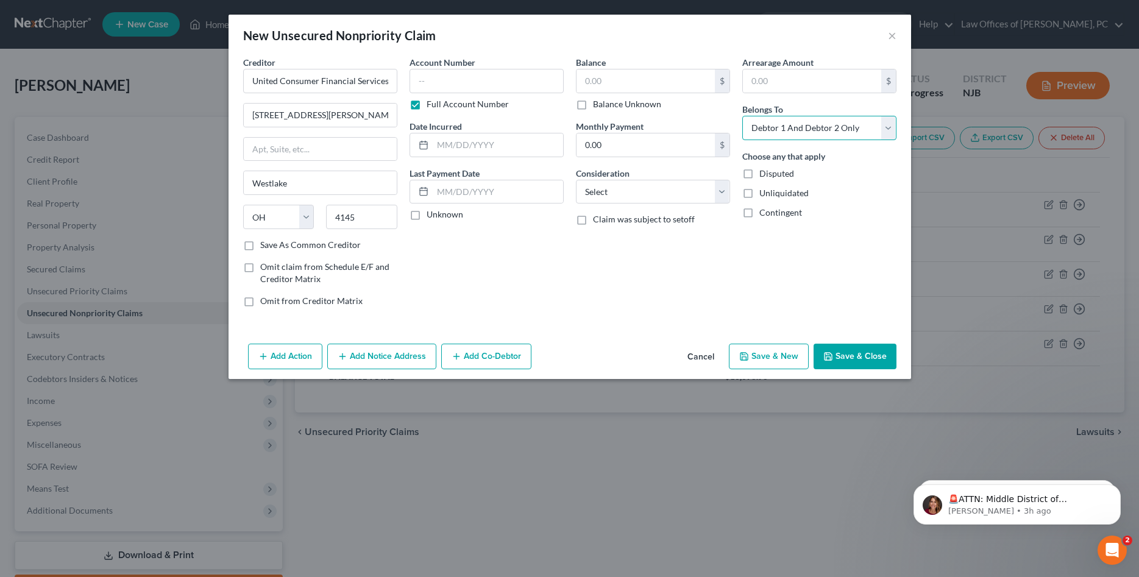
click option "Debtor 1 And Debtor 2 Only" at bounding box center [0, 0] width 0 height 0
click at [845, 355] on button "Save & Close" at bounding box center [854, 357] width 83 height 26
type input "0.00"
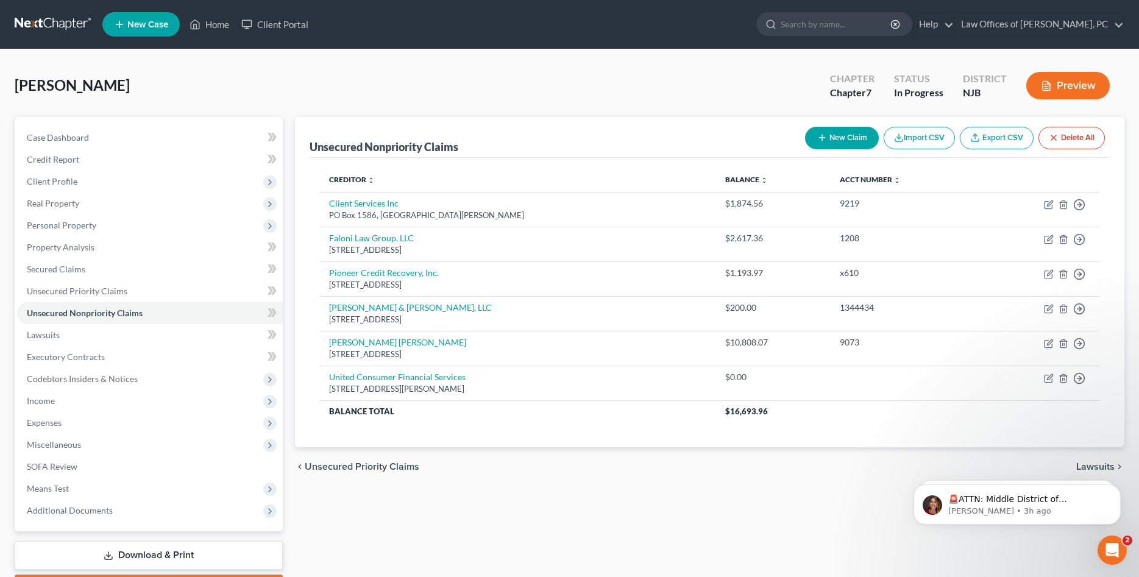
click at [843, 137] on button "New Claim" at bounding box center [842, 138] width 74 height 23
select select "0"
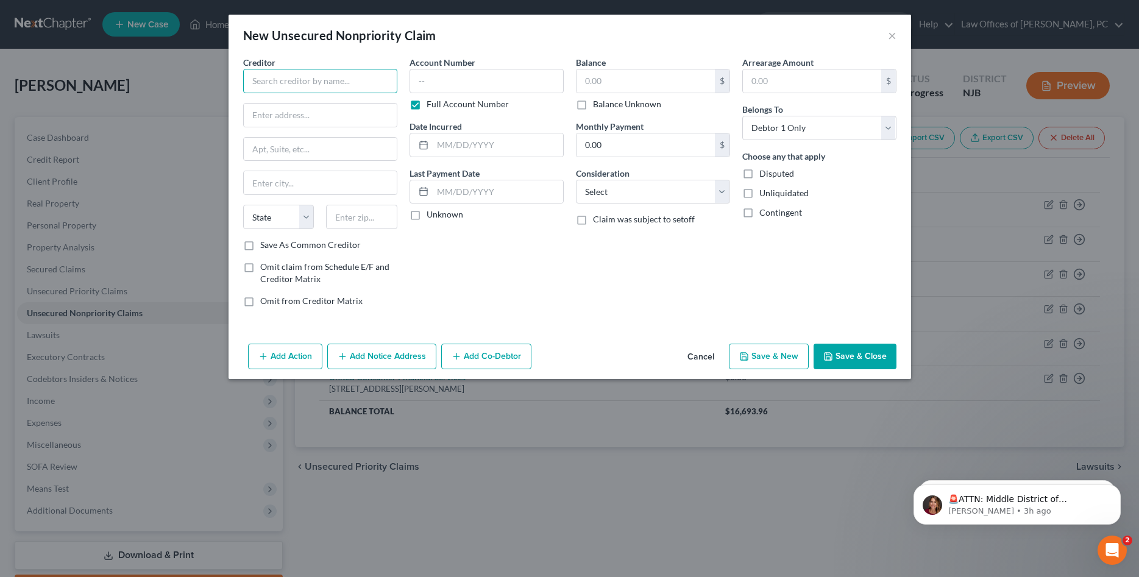
click at [334, 86] on input "text" at bounding box center [320, 81] width 154 height 24
type input "[PERSON_NAME], [PERSON_NAME] & [PERSON_NAME] Co, LPA"
click at [309, 115] on input "text" at bounding box center [320, 115] width 153 height 23
type input "[STREET_ADDRESS]"
type input "Suite 200"
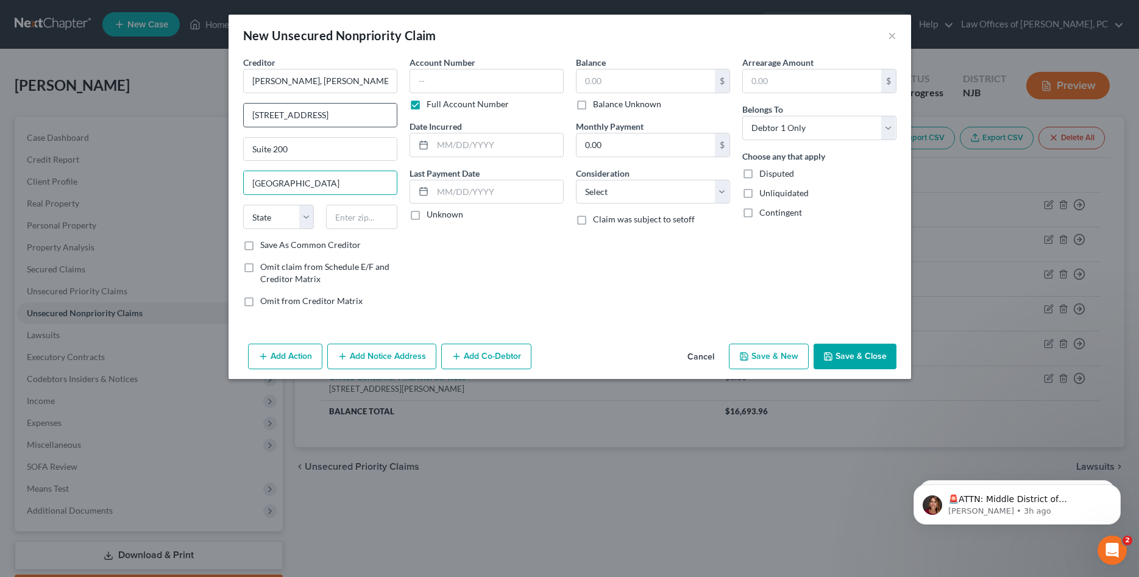
type input "[GEOGRAPHIC_DATA]"
select select "36"
type input "43017"
click at [427, 107] on label "Full Account Number" at bounding box center [468, 104] width 82 height 12
click at [431, 106] on input "Full Account Number" at bounding box center [435, 102] width 8 height 8
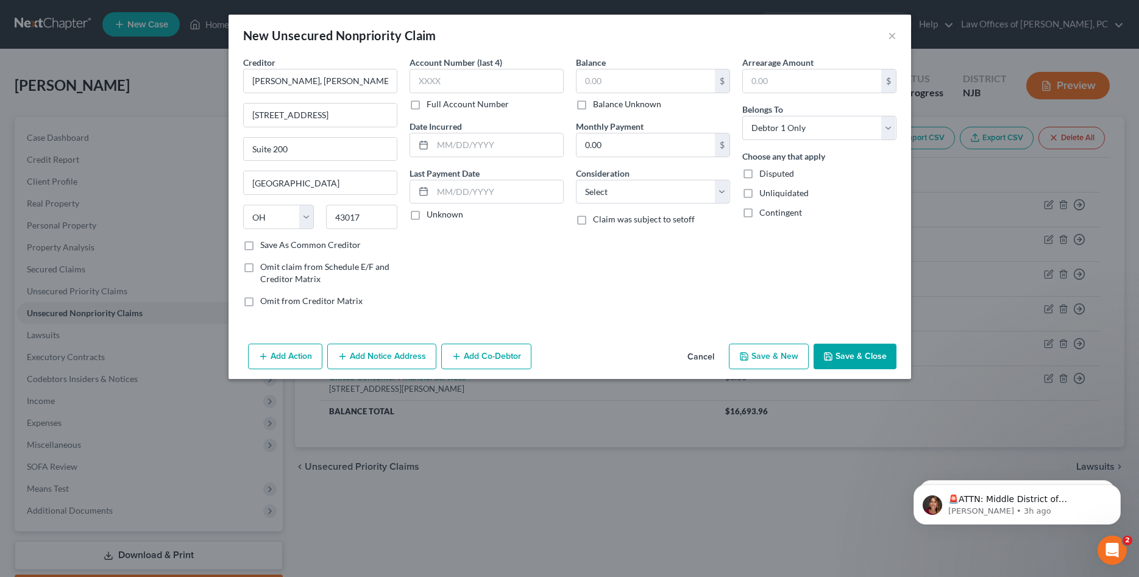
click at [427, 106] on label "Full Account Number" at bounding box center [468, 104] width 82 height 12
click at [431, 106] on input "Full Account Number" at bounding box center [435, 102] width 8 height 8
click at [423, 85] on input "text" at bounding box center [486, 81] width 154 height 24
type input "041768354"
click at [613, 88] on input "text" at bounding box center [645, 80] width 138 height 23
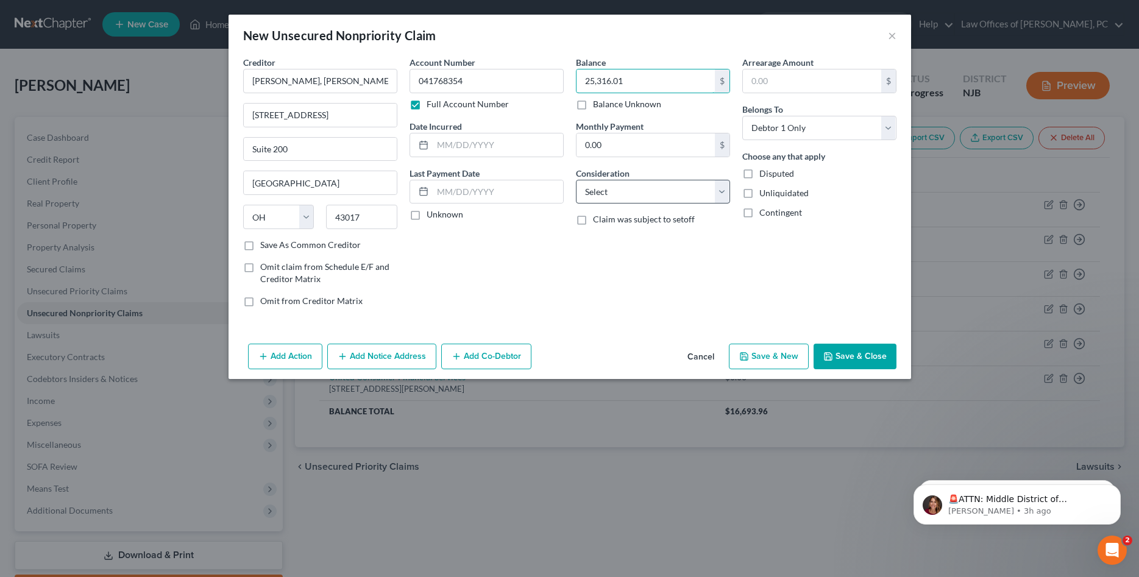
type input "25,316.01"
click at [576, 180] on select "Select Cable / Satellite Services Collection Agency Credit Card Debt Debt Couns…" at bounding box center [653, 192] width 154 height 24
select select "1"
click option "Collection Agency" at bounding box center [0, 0] width 0 height 0
click at [407, 359] on button "Add Notice Address" at bounding box center [381, 357] width 109 height 26
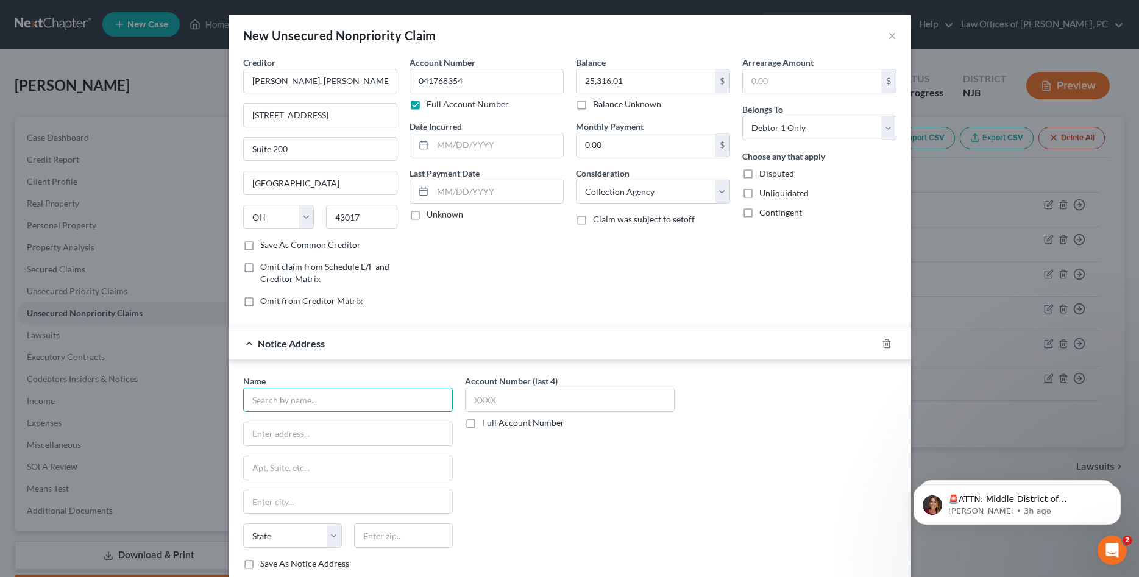
click at [301, 401] on input "text" at bounding box center [348, 400] width 210 height 24
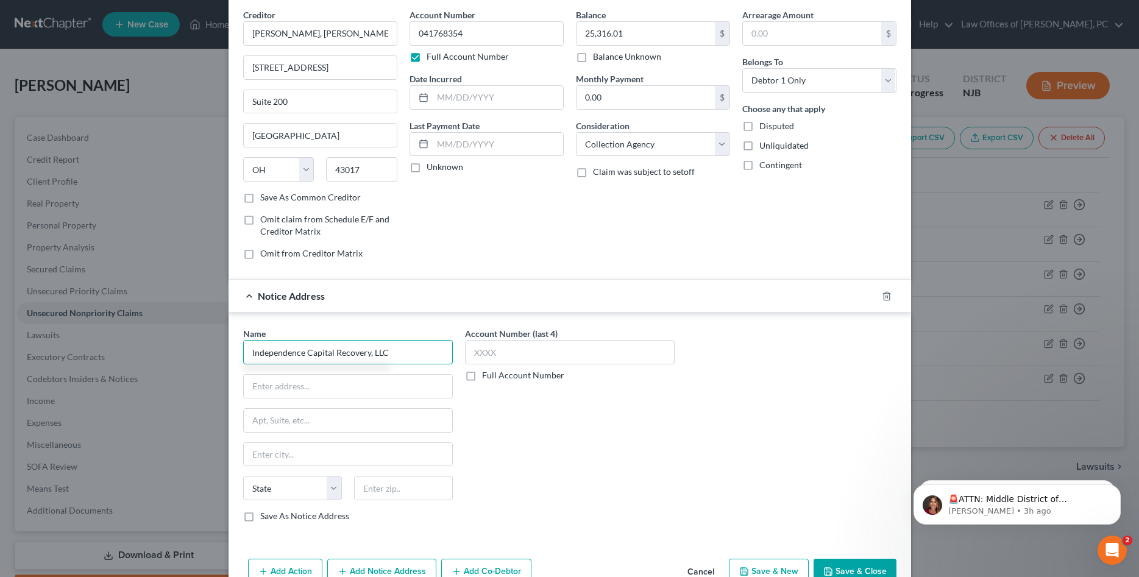
scroll to position [79, 0]
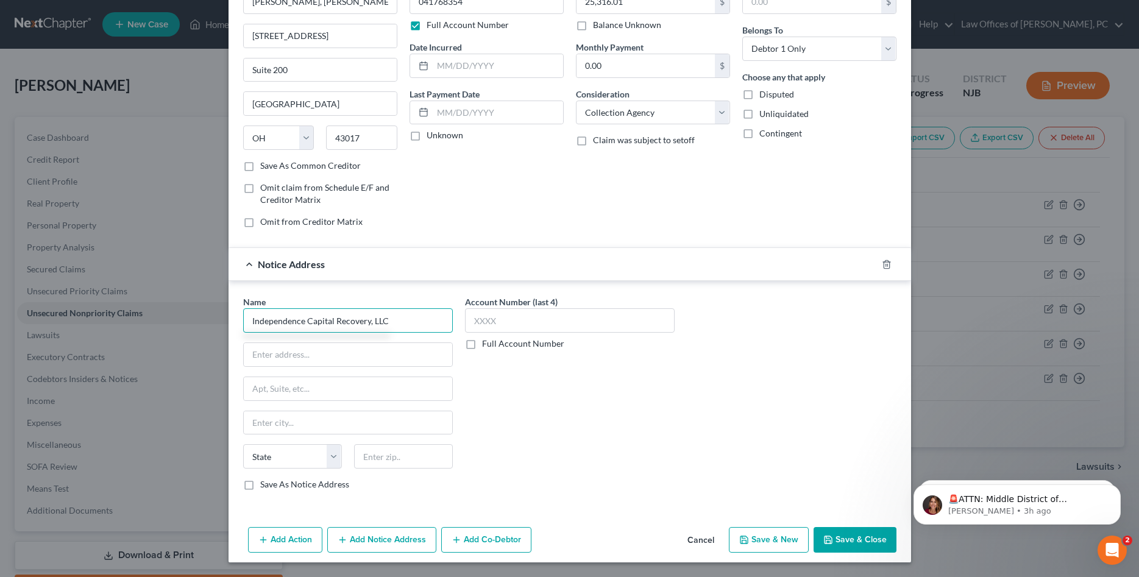
type input "Independence Capital Recovery, LLC"
click at [291, 358] on input "text" at bounding box center [348, 354] width 208 height 23
type input "PO Box 126"
type input "[GEOGRAPHIC_DATA]"
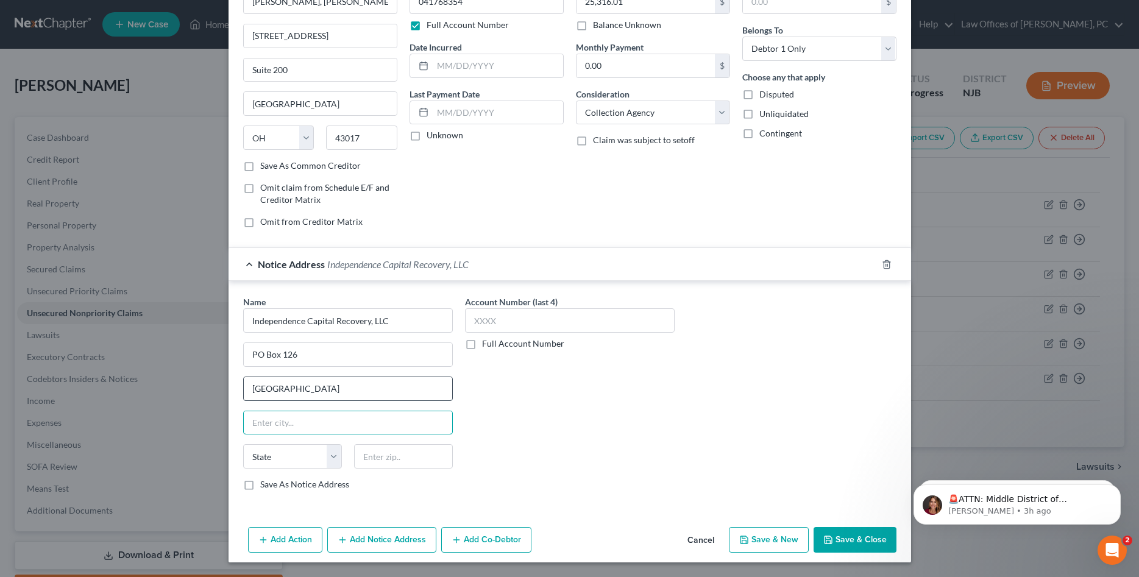
type input "N"
type input "[GEOGRAPHIC_DATA]"
select select "35"
type input "14025"
click at [863, 539] on button "Save & Close" at bounding box center [854, 540] width 83 height 26
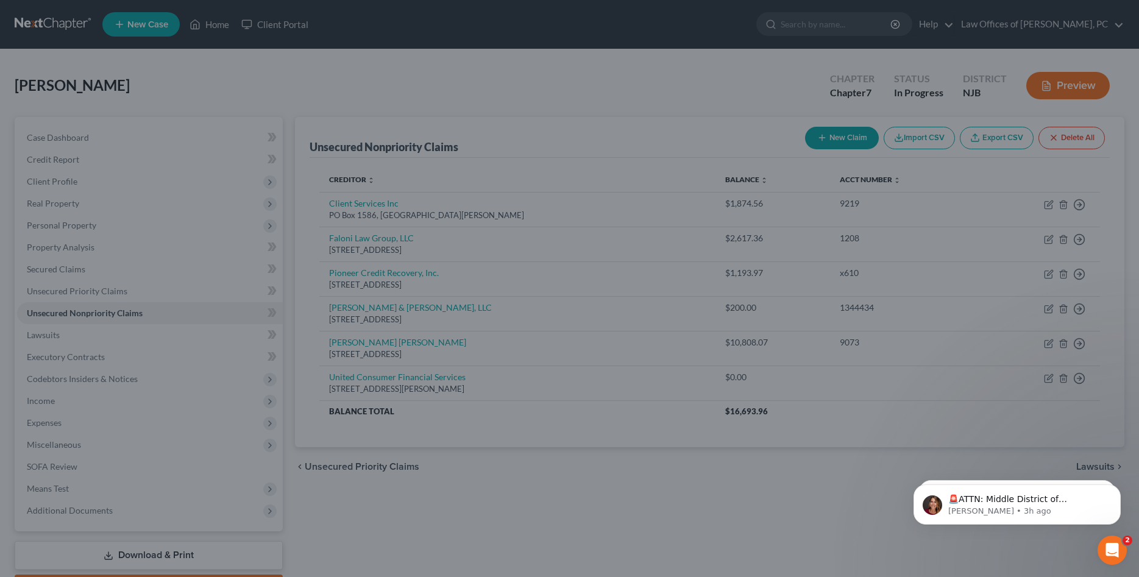
scroll to position [0, 0]
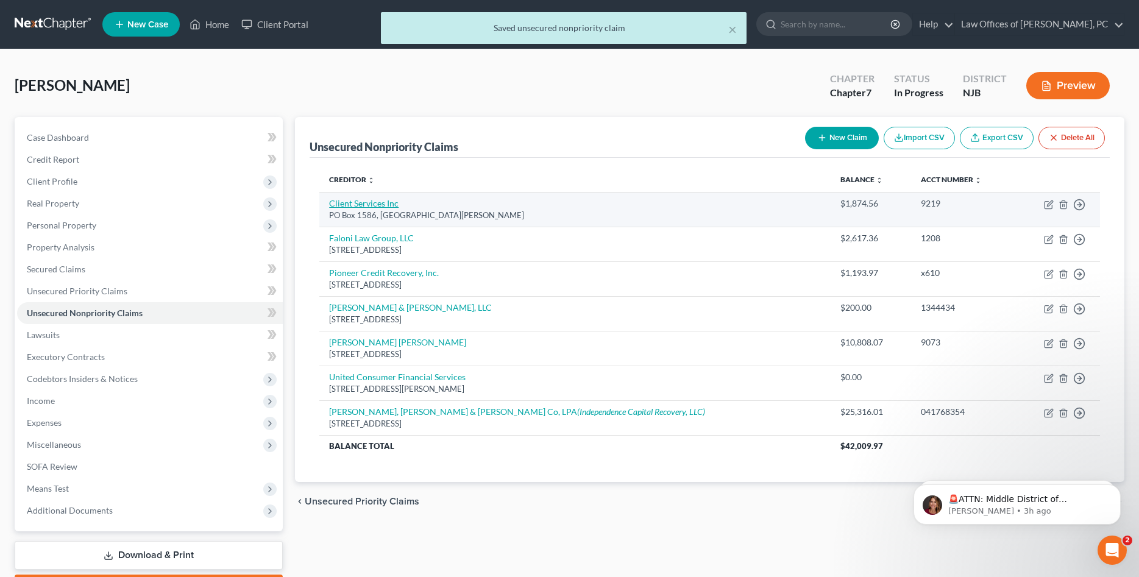
click at [356, 204] on link "Client Services Inc" at bounding box center [363, 203] width 69 height 10
select select "26"
select select "1"
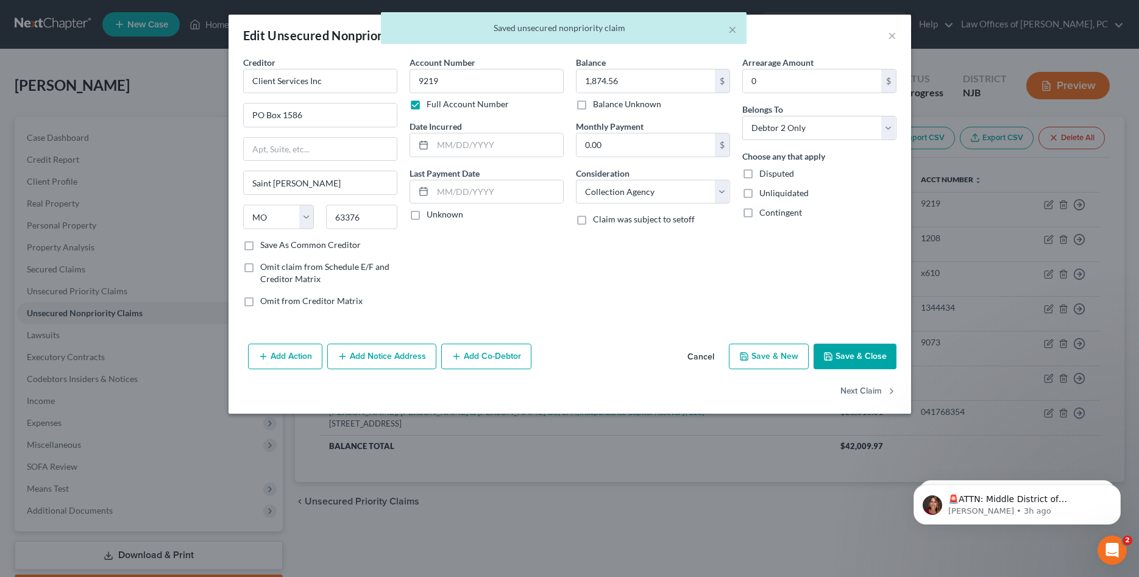
click at [1034, 244] on div "Edit Unsecured Nonpriority Claim × Creditor * Client Services Inc PO Box 1586 […" at bounding box center [569, 288] width 1139 height 577
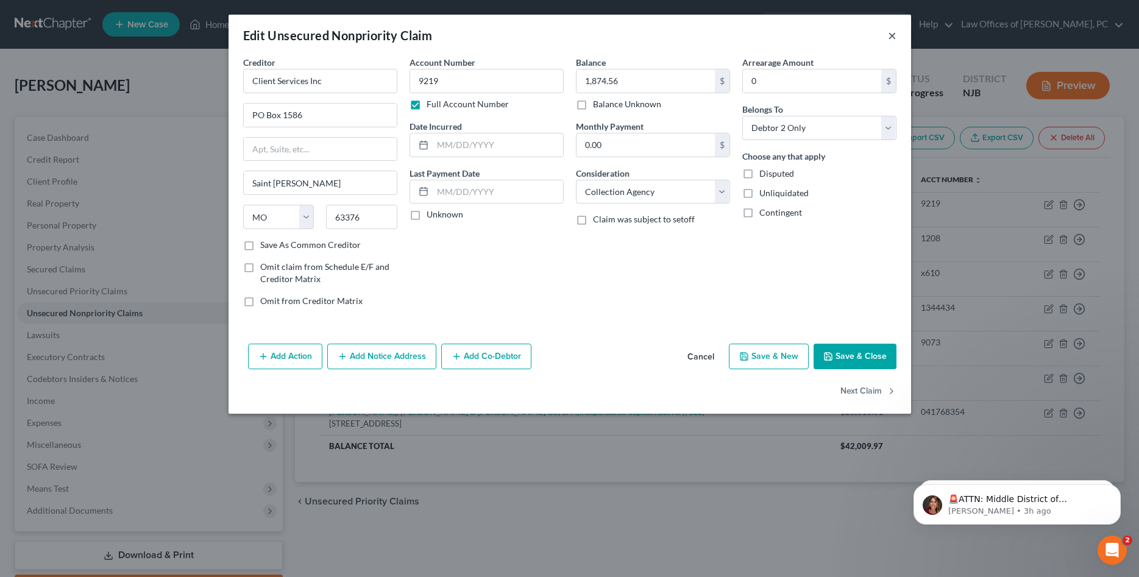
click at [888, 37] on button "×" at bounding box center [892, 35] width 9 height 15
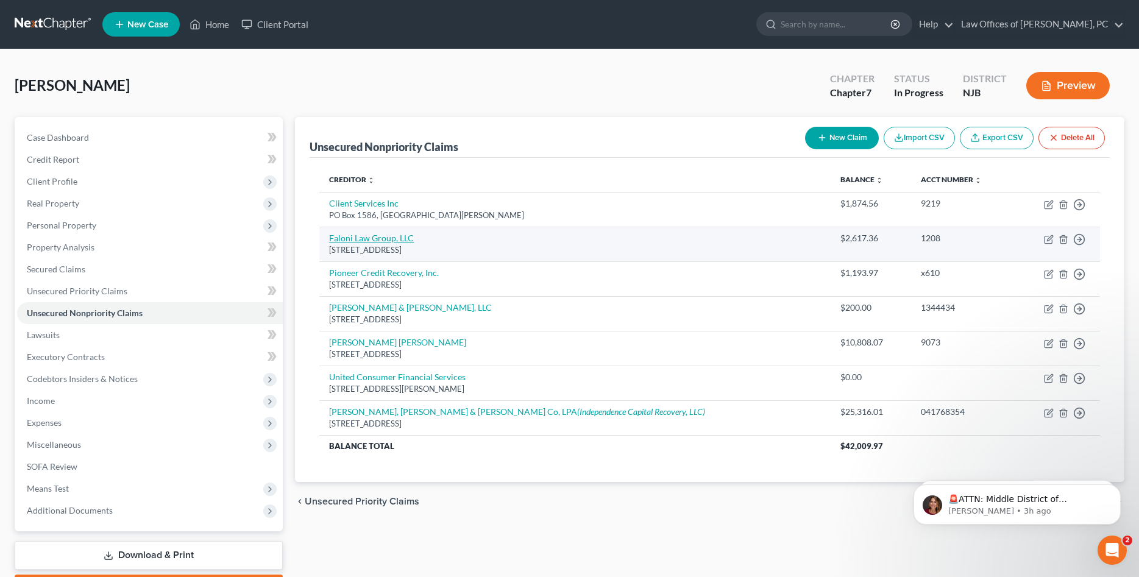
click at [370, 241] on link "Faloni Law Group, LLC" at bounding box center [371, 238] width 85 height 10
select select "33"
select select "1"
select select "0"
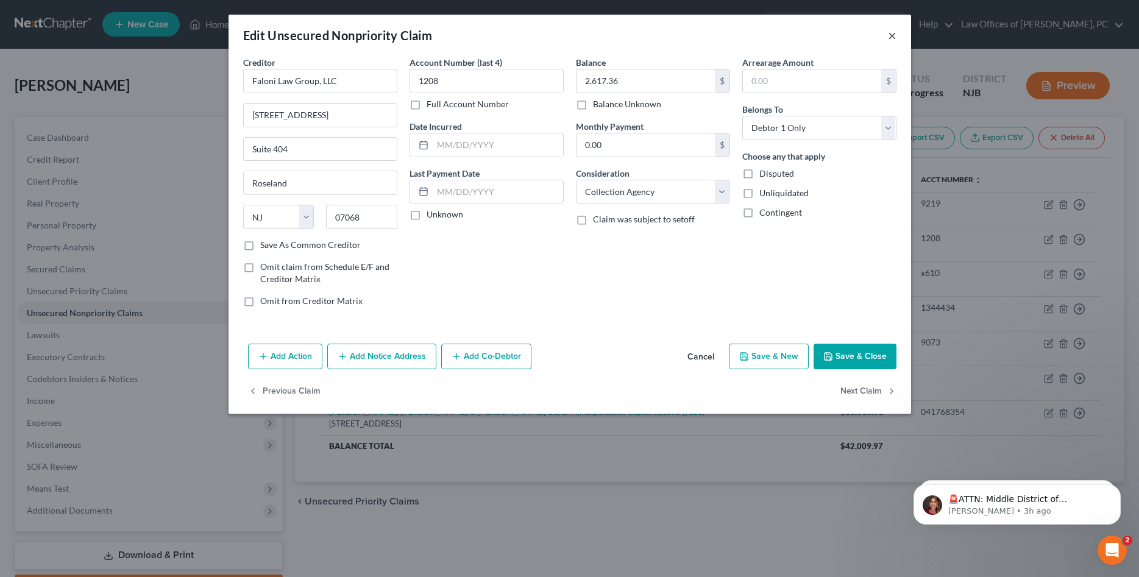
click at [890, 38] on button "×" at bounding box center [892, 35] width 9 height 15
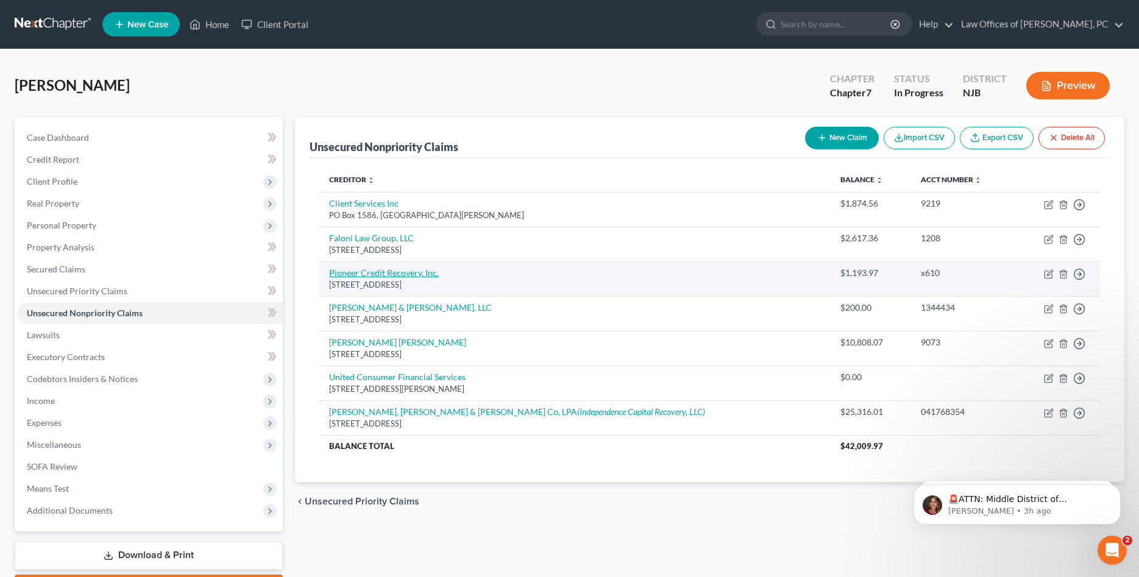
click at [354, 272] on link "Pioneer Credit Recovery, Inc." at bounding box center [384, 273] width 110 height 10
select select "33"
select select "1"
select select "0"
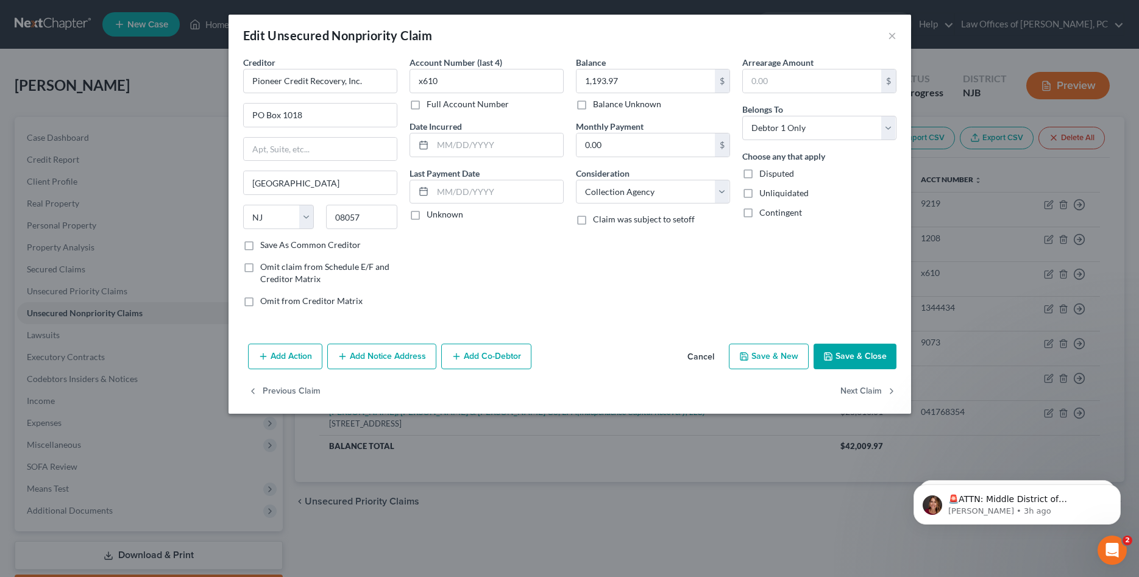
click at [887, 36] on div "Edit Unsecured Nonpriority Claim ×" at bounding box center [570, 35] width 682 height 41
click at [891, 37] on button "×" at bounding box center [892, 35] width 9 height 15
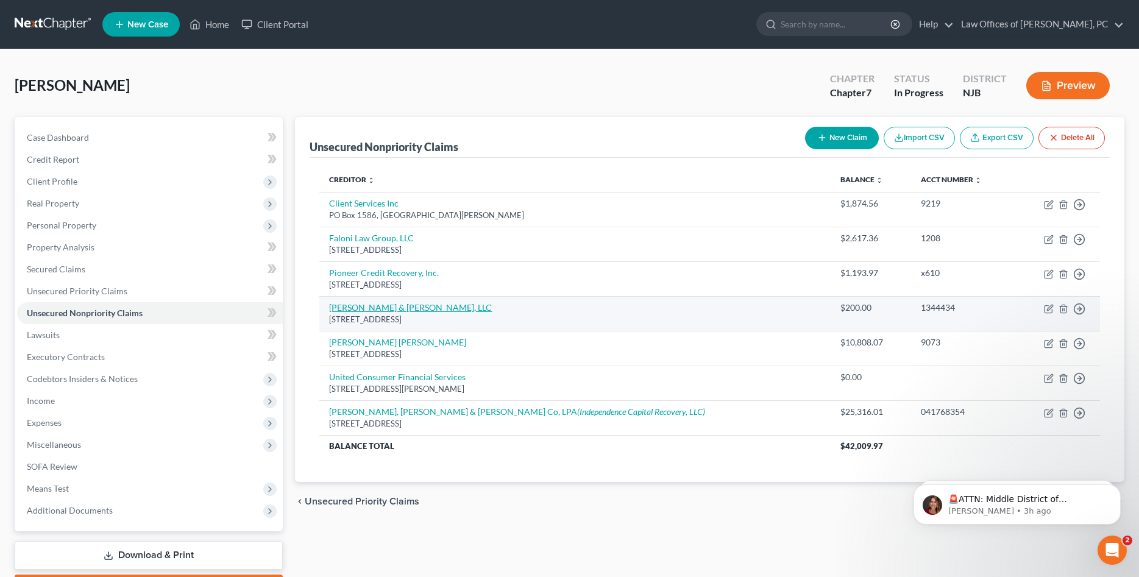
click at [359, 308] on link "[PERSON_NAME] & [PERSON_NAME], LLC" at bounding box center [410, 307] width 163 height 10
select select "35"
select select "2"
select select "1"
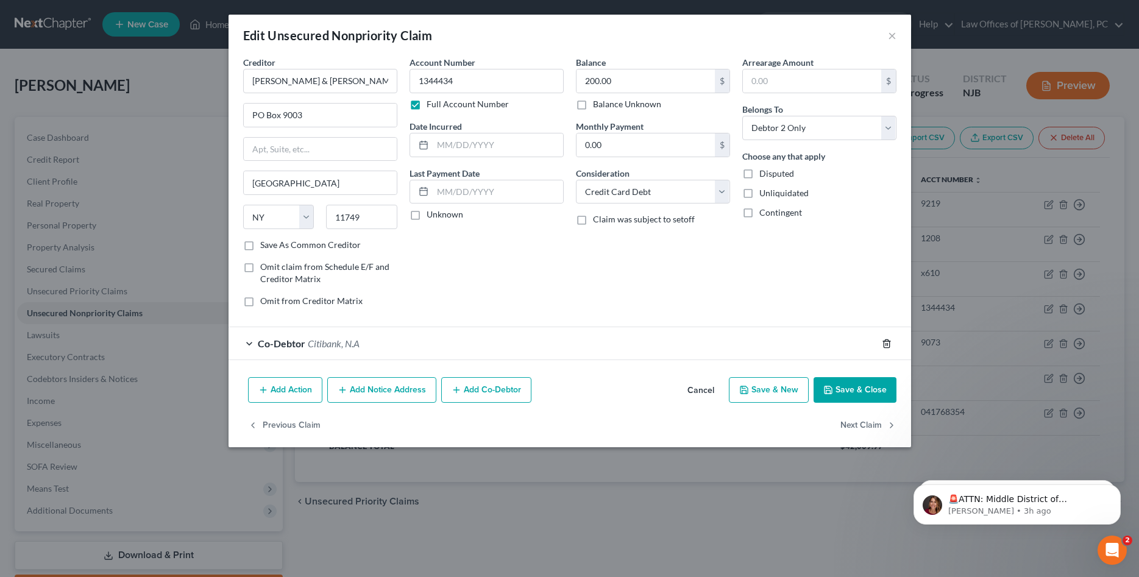
click at [888, 341] on icon "button" at bounding box center [886, 343] width 5 height 8
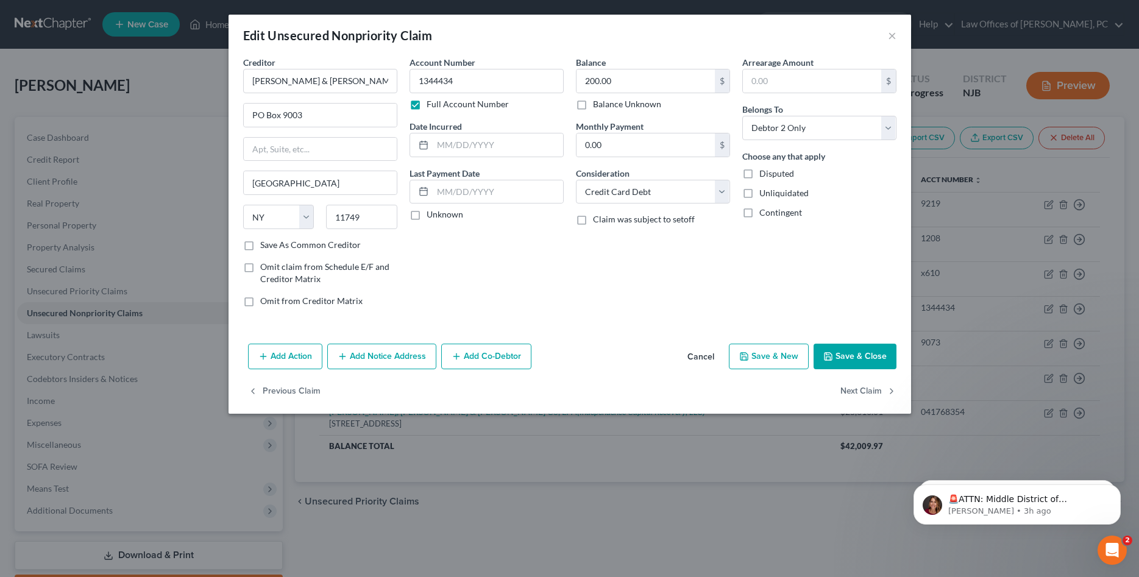
click at [372, 355] on button "Add Notice Address" at bounding box center [381, 357] width 109 height 26
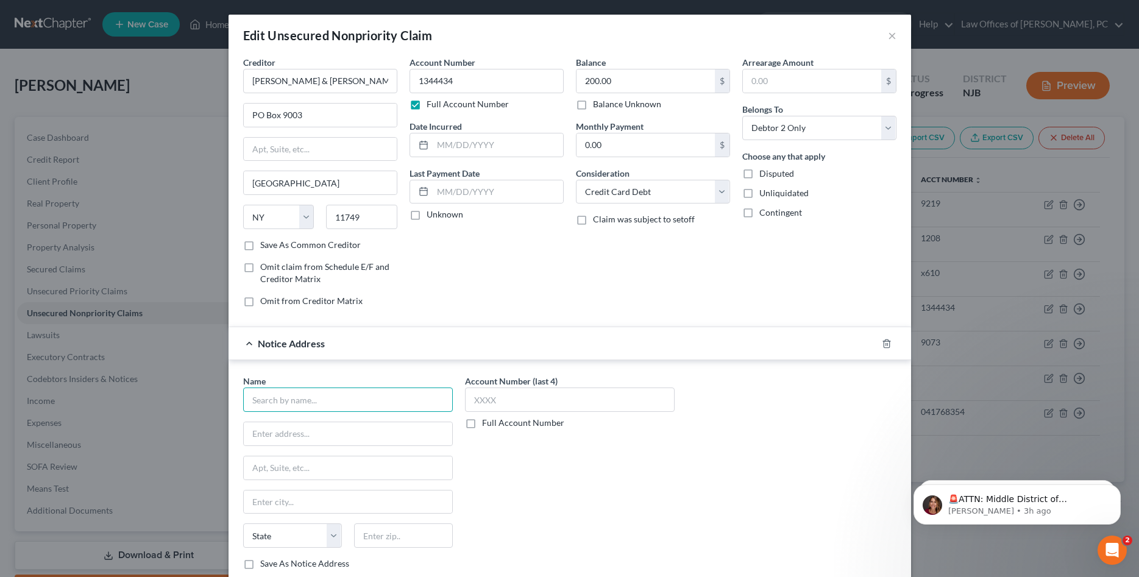
click at [302, 398] on input "text" at bounding box center [348, 400] width 210 height 24
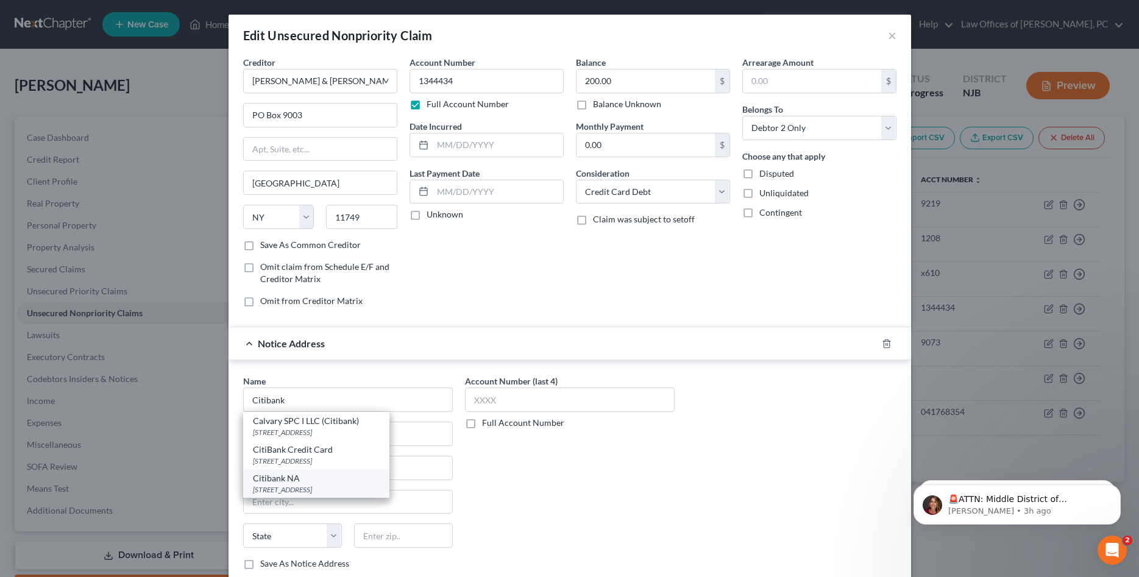
click at [300, 486] on div "[STREET_ADDRESS]" at bounding box center [316, 489] width 127 height 10
type input "Citibank NA"
type input "PO Box 6034"
type input "[GEOGRAPHIC_DATA]"
select select "43"
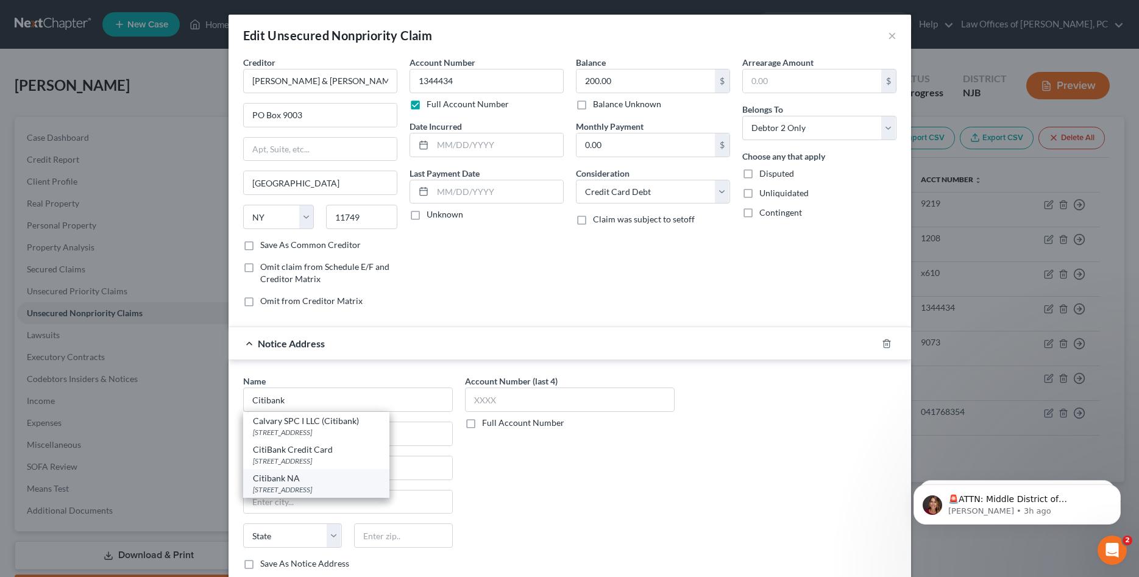
type input "57117"
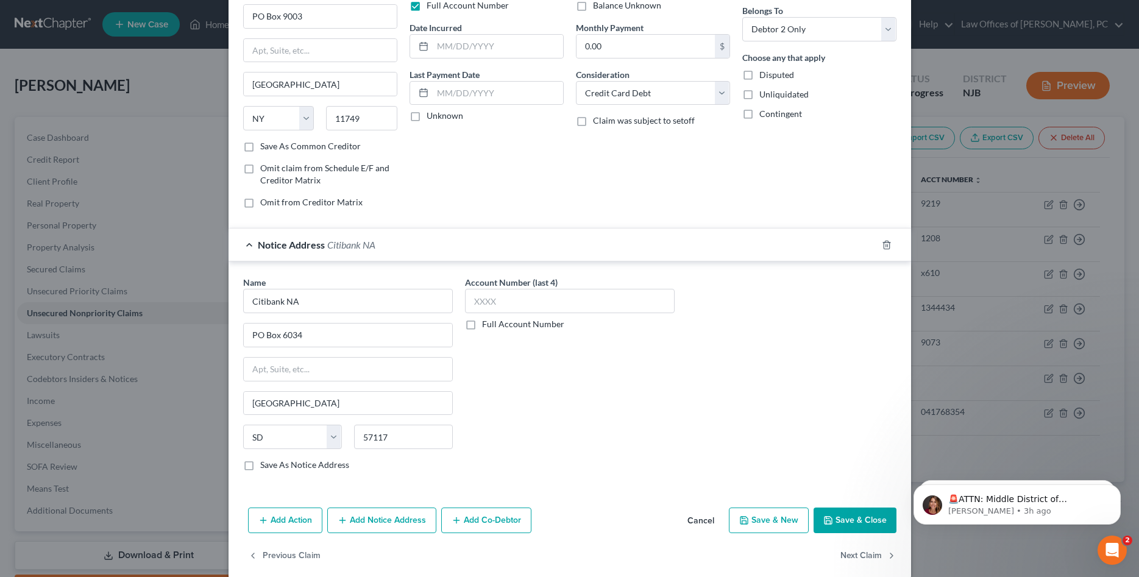
scroll to position [115, 0]
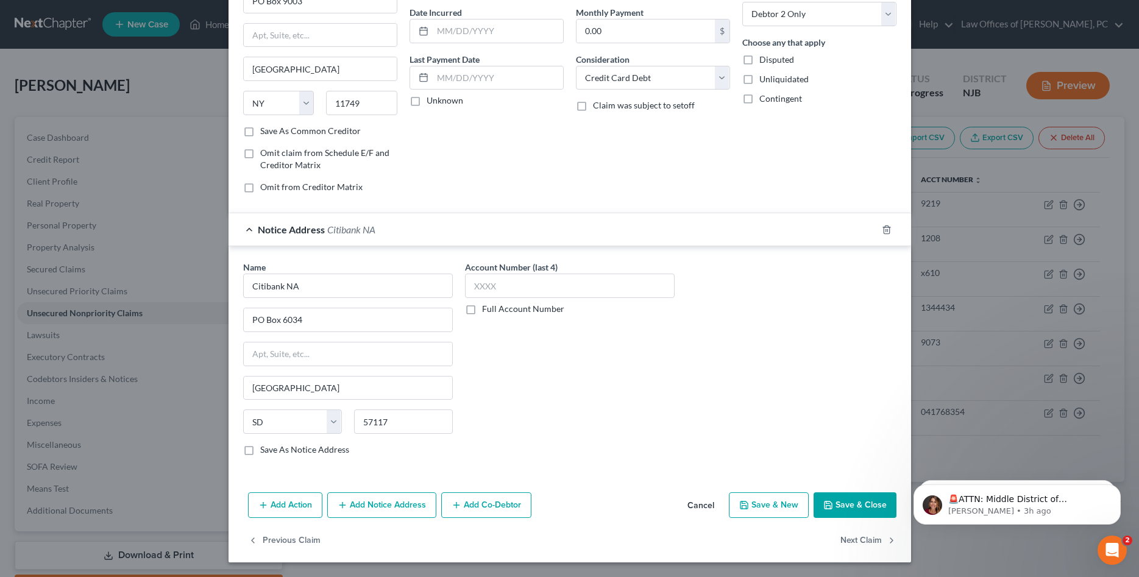
click at [845, 504] on button "Save & Close" at bounding box center [854, 505] width 83 height 26
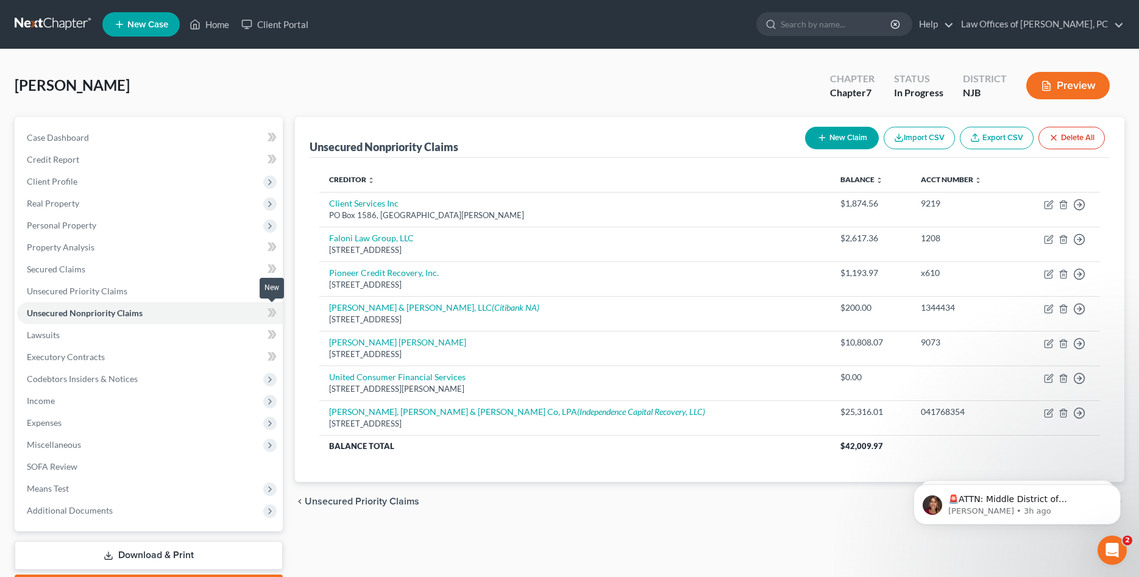
click at [269, 314] on icon at bounding box center [270, 312] width 5 height 9
click at [94, 224] on span "Personal Property" at bounding box center [61, 225] width 69 height 10
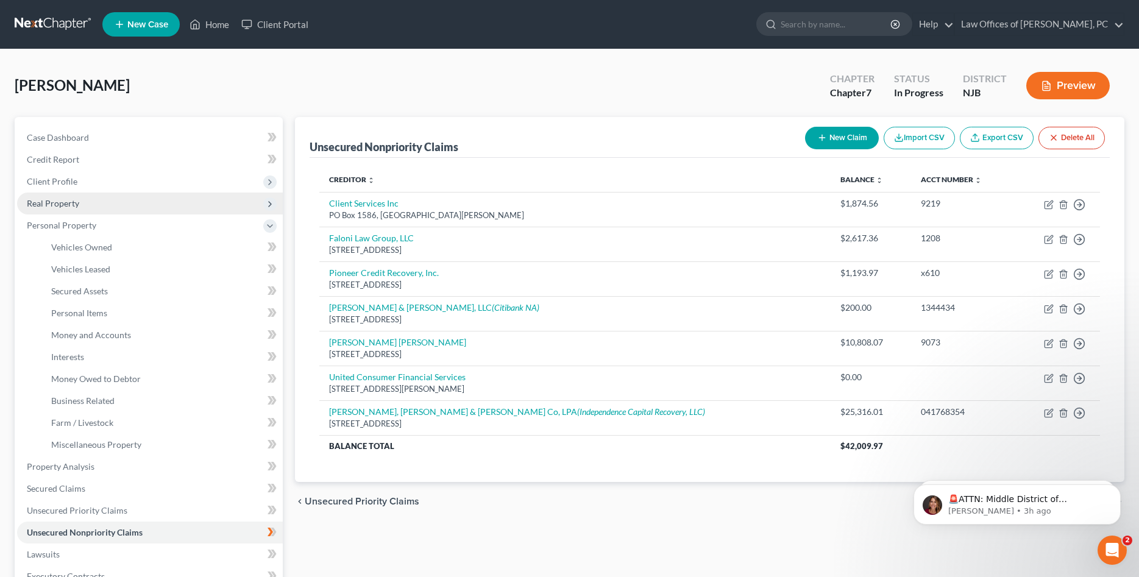
click at [96, 208] on span "Real Property" at bounding box center [150, 204] width 266 height 22
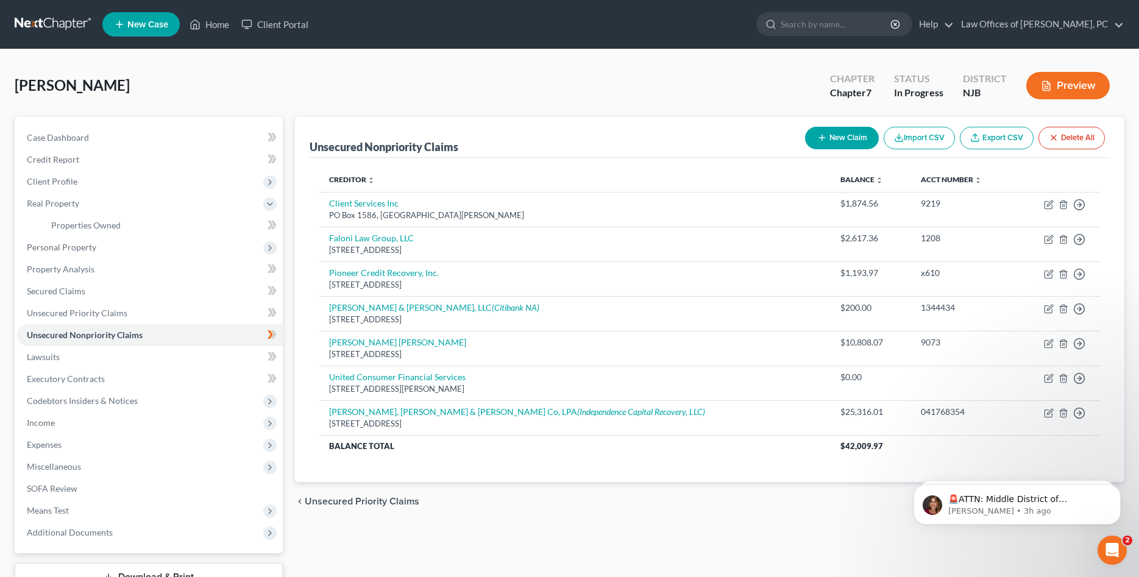
click at [271, 224] on div "New" at bounding box center [265, 216] width 24 height 20
click at [269, 227] on div "New" at bounding box center [265, 216] width 24 height 28
click at [272, 226] on div "New" at bounding box center [265, 216] width 24 height 20
click at [270, 223] on div "New" at bounding box center [265, 216] width 24 height 20
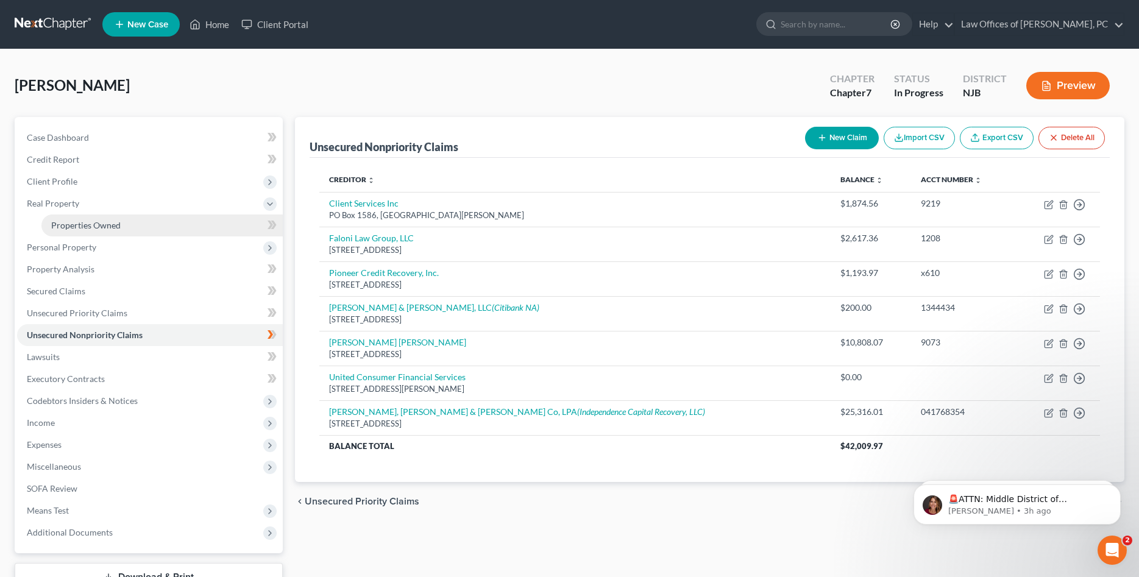
click at [126, 220] on link "Properties Owned" at bounding box center [161, 225] width 241 height 22
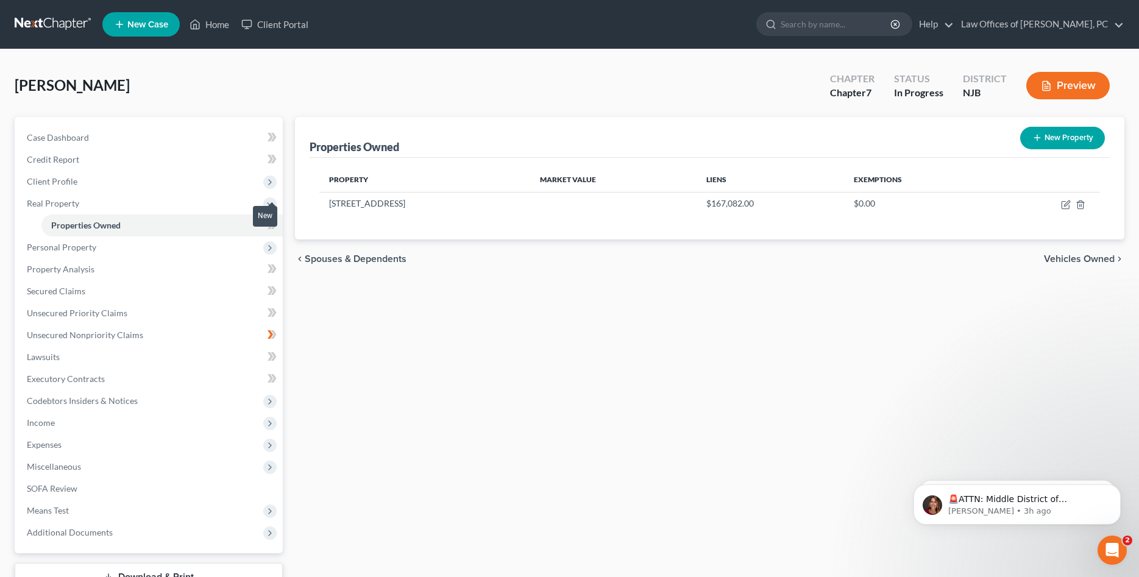
click at [269, 225] on div "New" at bounding box center [265, 216] width 24 height 20
click at [184, 244] on span "Personal Property" at bounding box center [150, 247] width 266 height 22
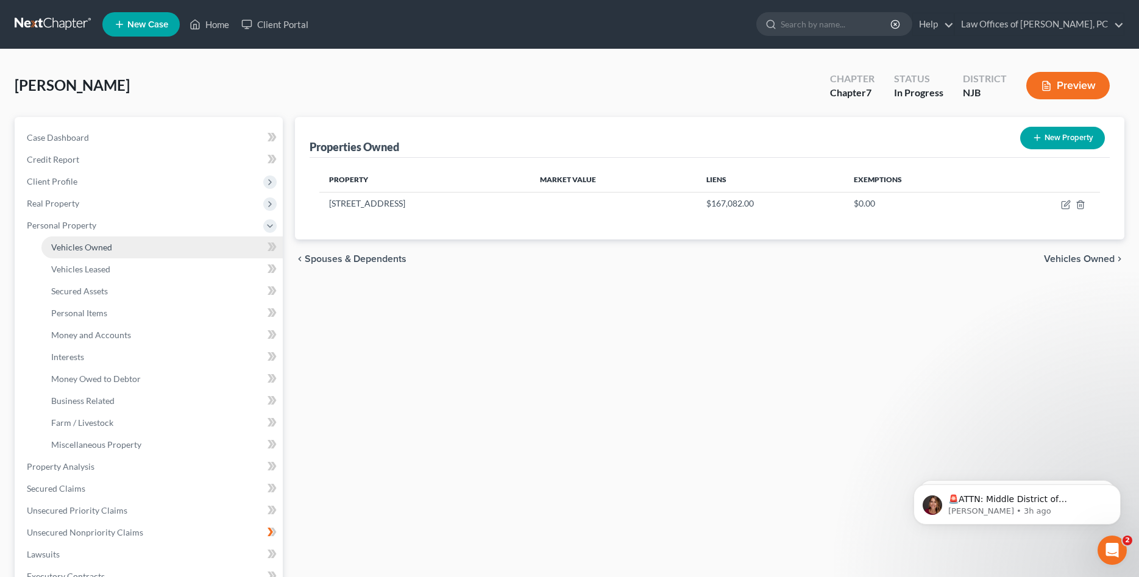
click at [215, 247] on link "Vehicles Owned" at bounding box center [161, 247] width 241 height 22
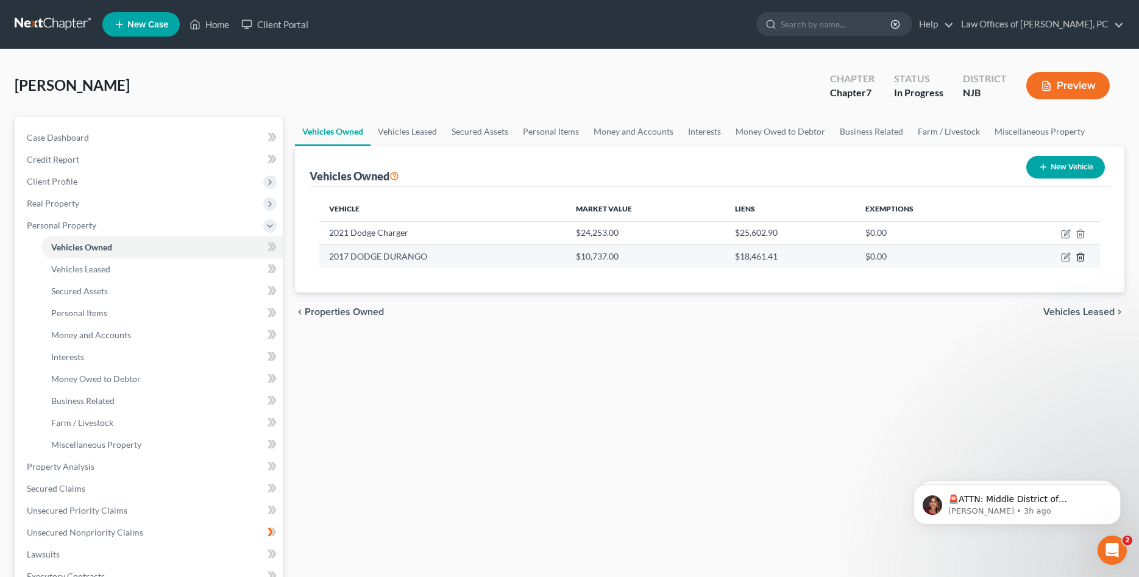
click at [1080, 254] on icon "button" at bounding box center [1080, 257] width 10 height 10
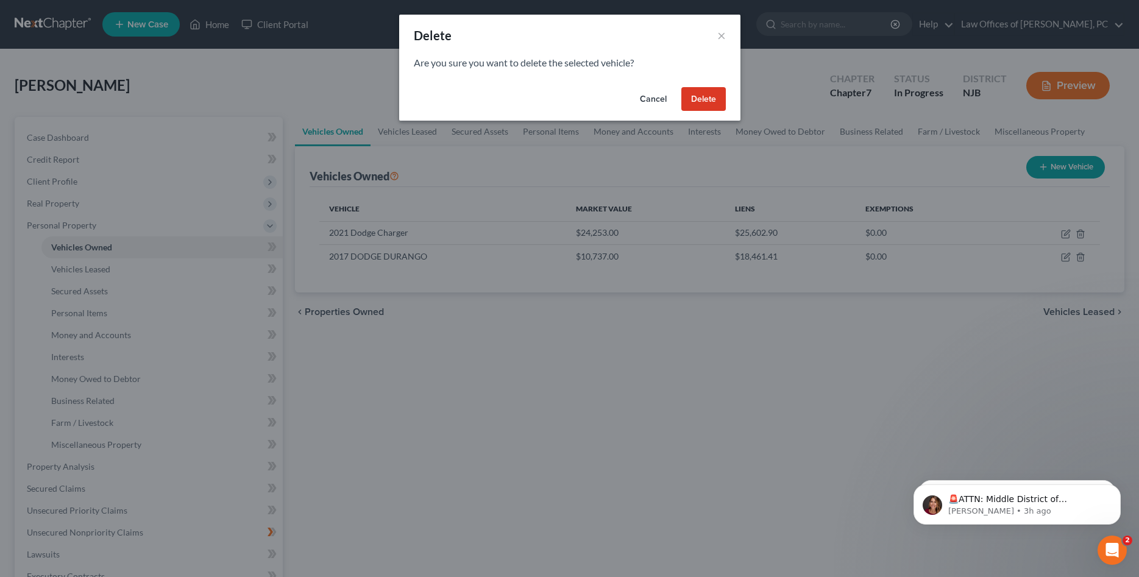
click at [642, 101] on button "Cancel" at bounding box center [653, 99] width 46 height 24
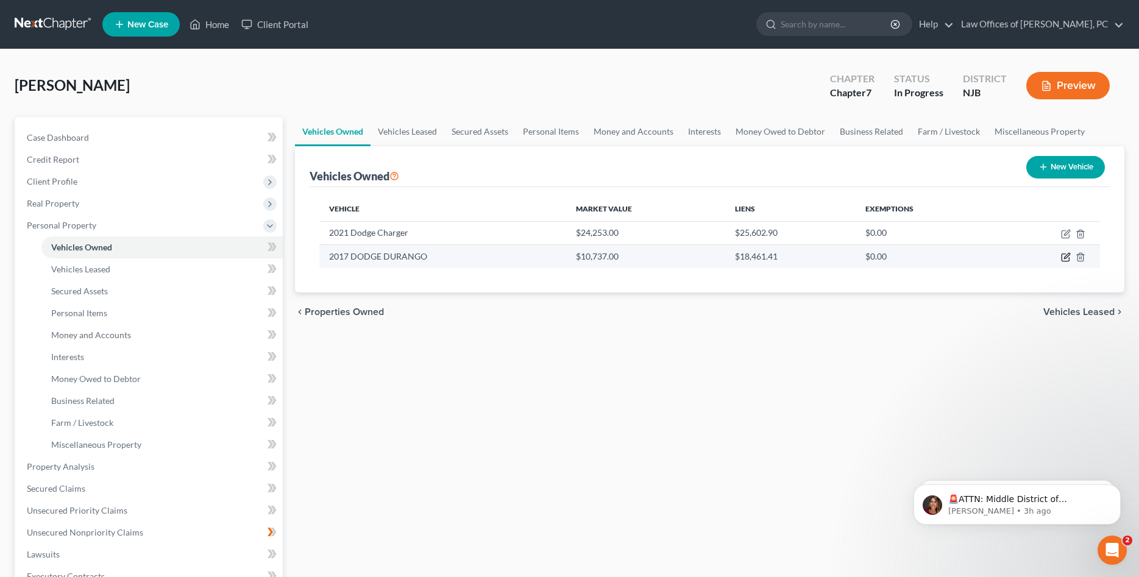
click at [1063, 258] on icon "button" at bounding box center [1066, 257] width 10 height 10
select select "0"
select select "9"
select select "2"
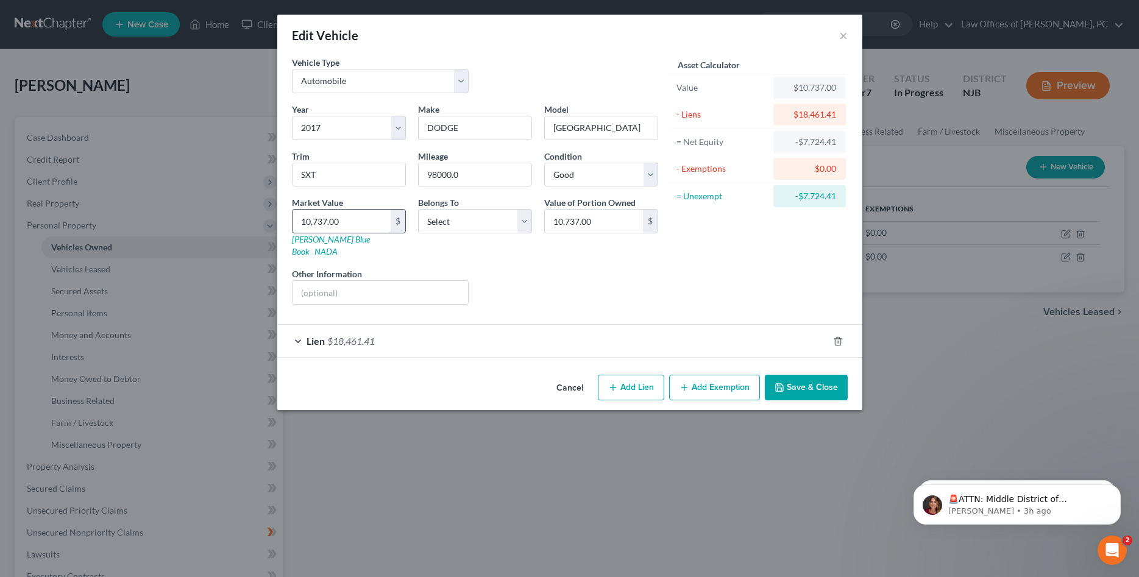
drag, startPoint x: 346, startPoint y: 228, endPoint x: 286, endPoint y: 226, distance: 59.7
click at [292, 226] on input "10,737.00" at bounding box center [341, 221] width 98 height 23
drag, startPoint x: 343, startPoint y: 221, endPoint x: 297, endPoint y: 224, distance: 46.4
click at [297, 224] on input "10,737.00" at bounding box center [341, 221] width 98 height 23
type input "8"
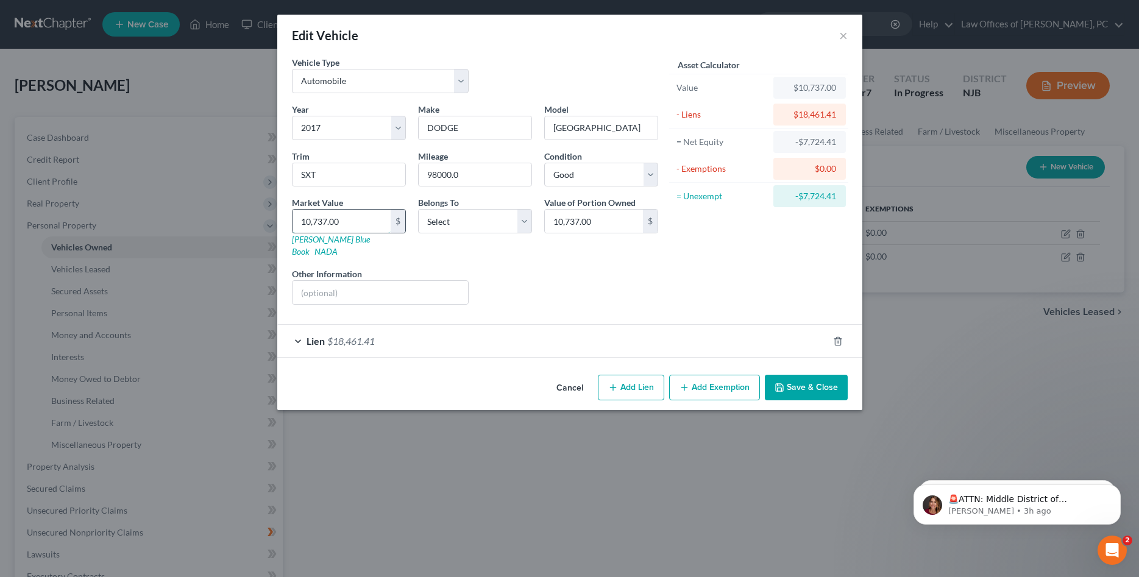
type input "8.00"
type input "81"
type input "81.00"
type input "819"
type input "819.00"
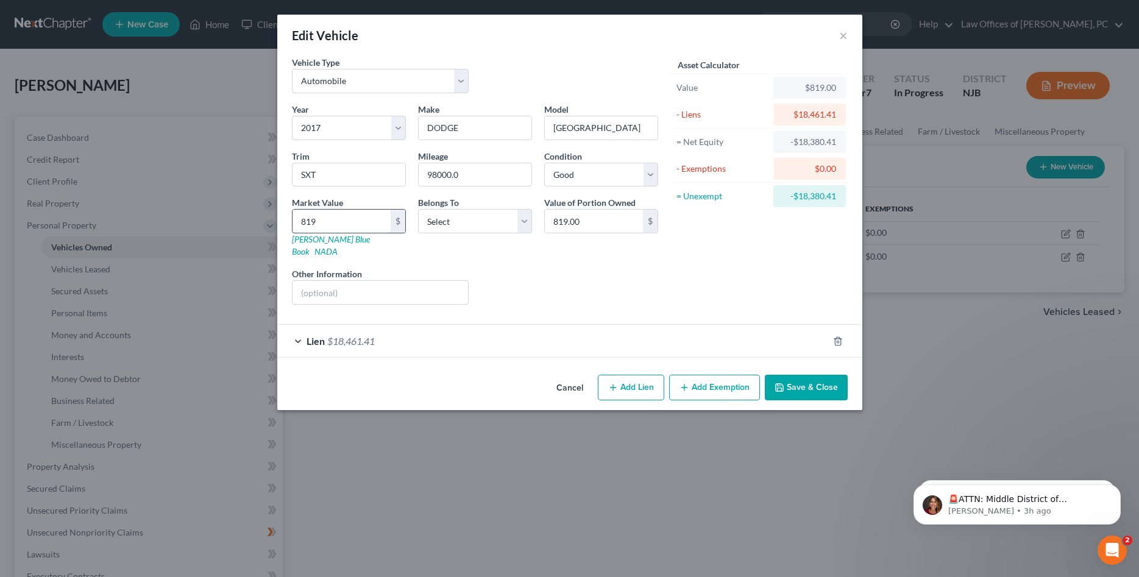
type input "8191"
type input "8,191.00"
type input "8,191"
click at [788, 375] on button "Save & Close" at bounding box center [806, 388] width 83 height 26
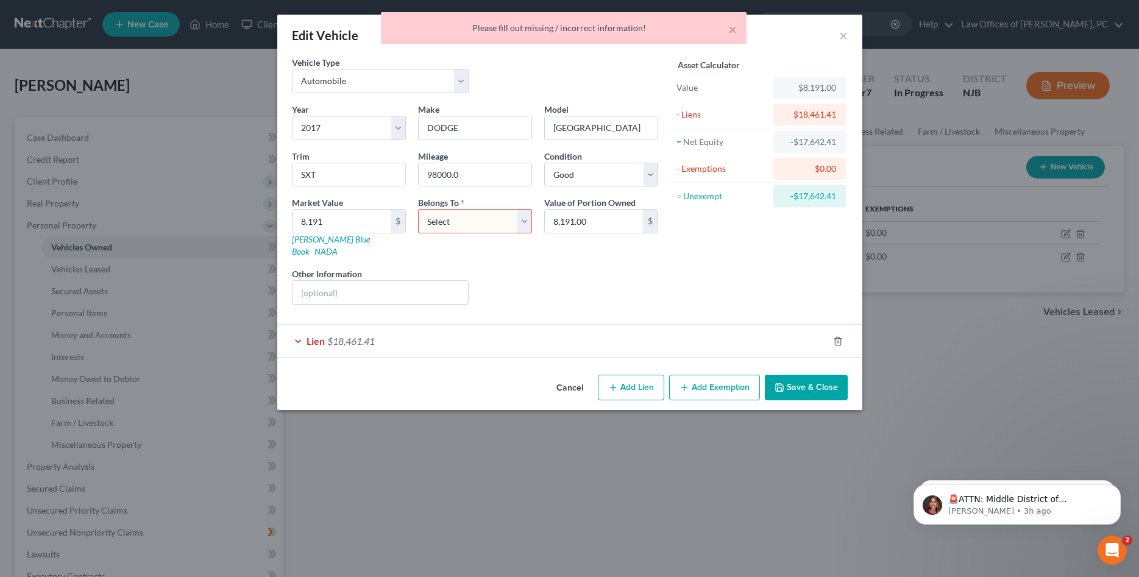
click at [656, 325] on div "Lien $18,461.41" at bounding box center [552, 341] width 551 height 32
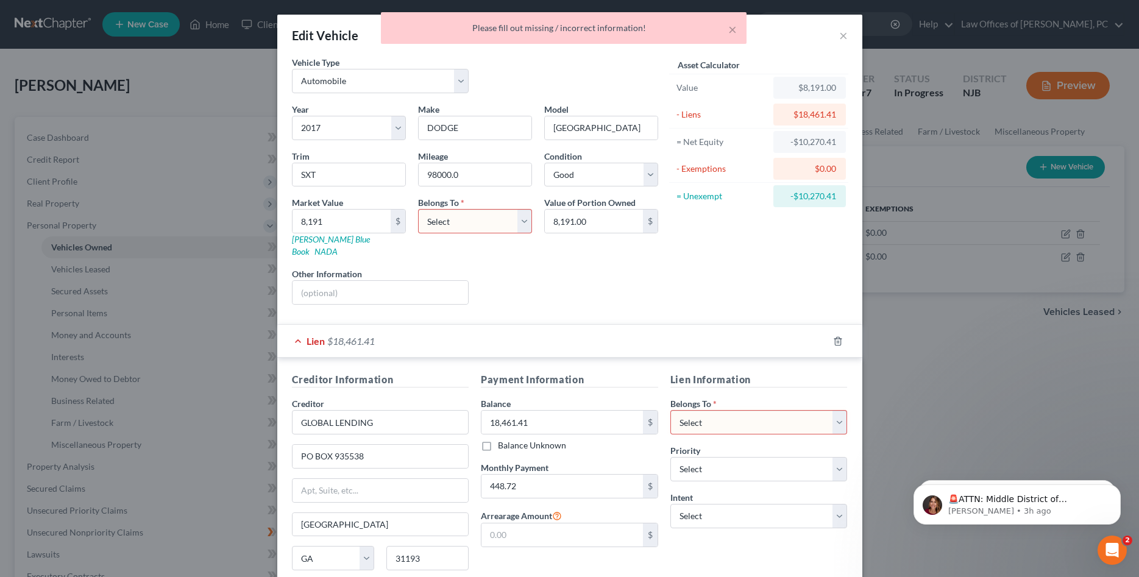
click at [418, 209] on select "Select Debtor 1 Only Debtor 2 Only Debtor 1 And Debtor 2 Only At Least One Of T…" at bounding box center [475, 221] width 114 height 24
select select "0"
click option "Debtor 1 Only" at bounding box center [0, 0] width 0 height 0
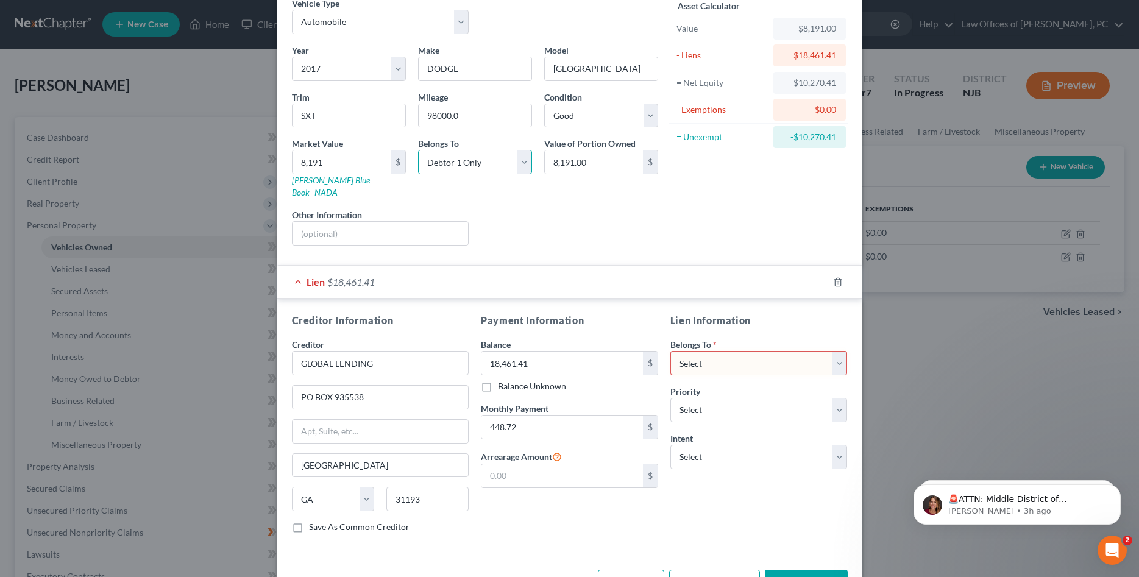
scroll to position [90, 0]
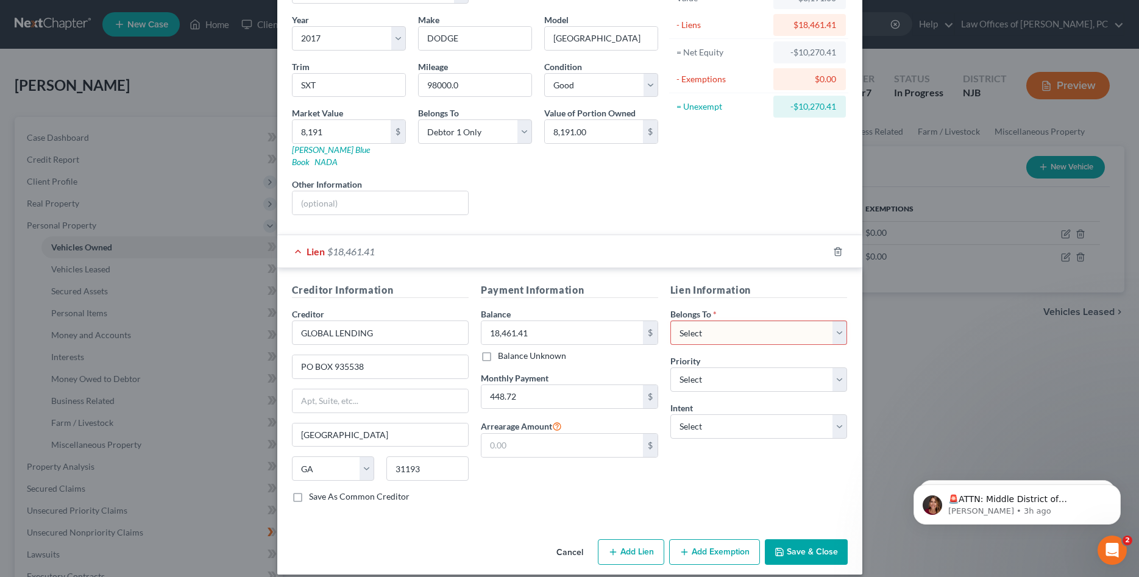
click at [670, 321] on select "Select Debtor 1 Only Debtor 2 Only Debtor 1 And Debtor 2 Only At Least One Of T…" at bounding box center [758, 333] width 177 height 24
select select "0"
click option "Debtor 1 Only" at bounding box center [0, 0] width 0 height 0
click at [818, 543] on button "Save & Close" at bounding box center [806, 552] width 83 height 26
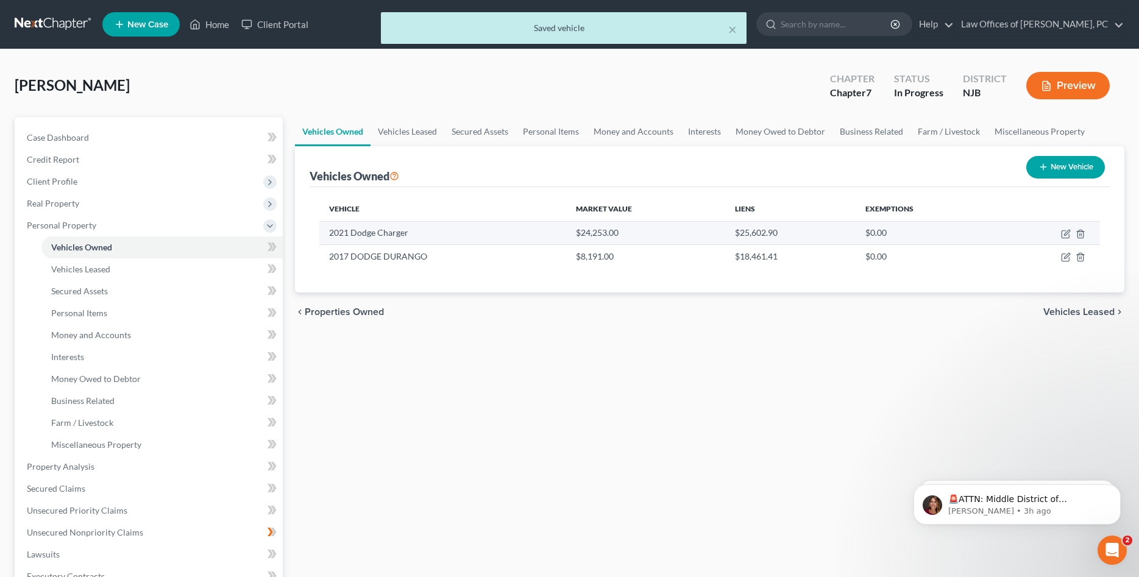
click at [396, 233] on td "2021 Dodge Charger" at bounding box center [442, 232] width 247 height 23
click at [1063, 236] on icon "button" at bounding box center [1066, 234] width 10 height 10
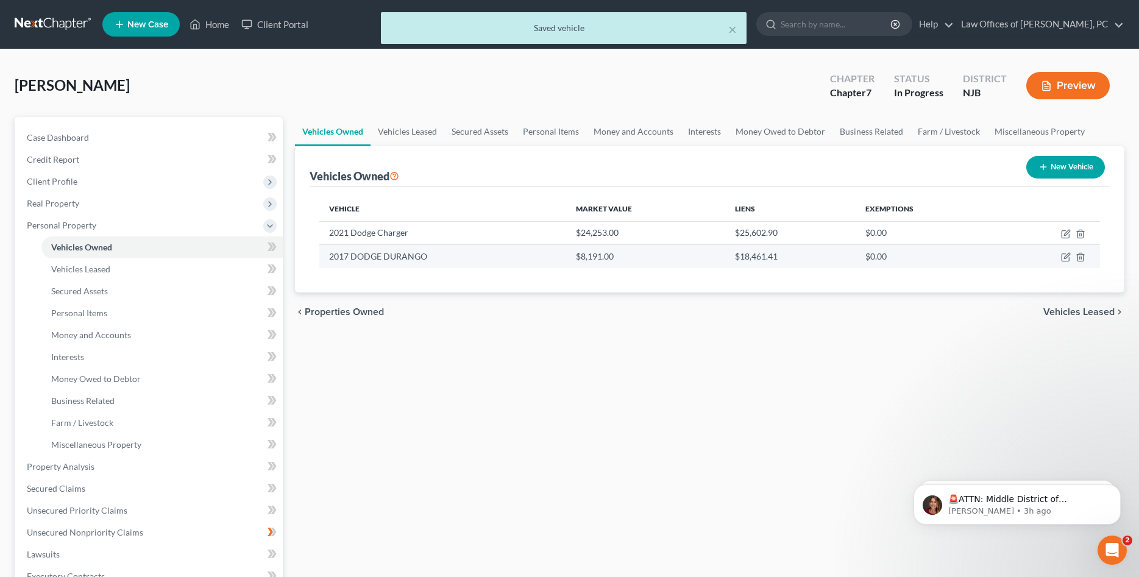
select select "0"
select select "5"
select select "2"
select select "0"
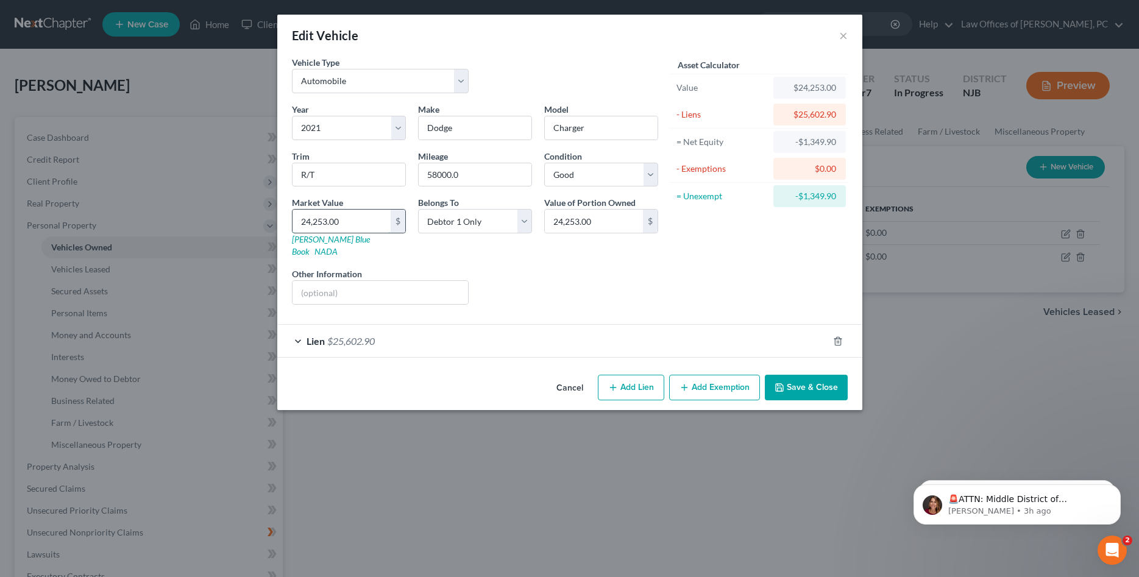
drag, startPoint x: 355, startPoint y: 222, endPoint x: 268, endPoint y: 227, distance: 87.9
click at [292, 227] on input "24,253.00" at bounding box center [341, 221] width 98 height 23
drag, startPoint x: 305, startPoint y: 224, endPoint x: 233, endPoint y: 228, distance: 72.0
click at [292, 228] on input "24,253.00" at bounding box center [341, 221] width 98 height 23
type input "3.00"
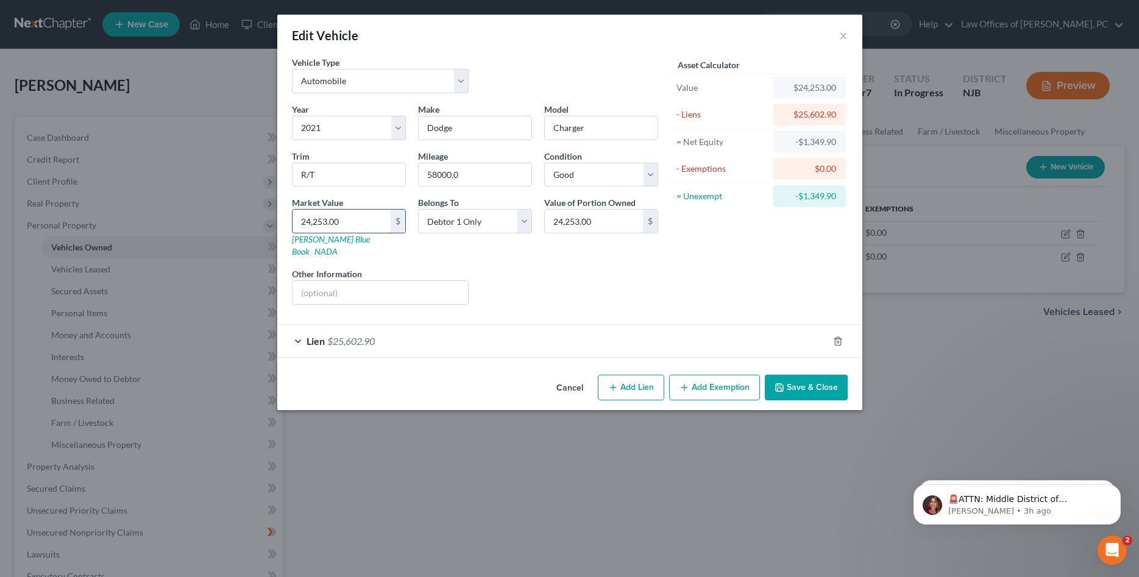
type input "3.00"
type input ".00"
type input "0.00"
type input "2.00"
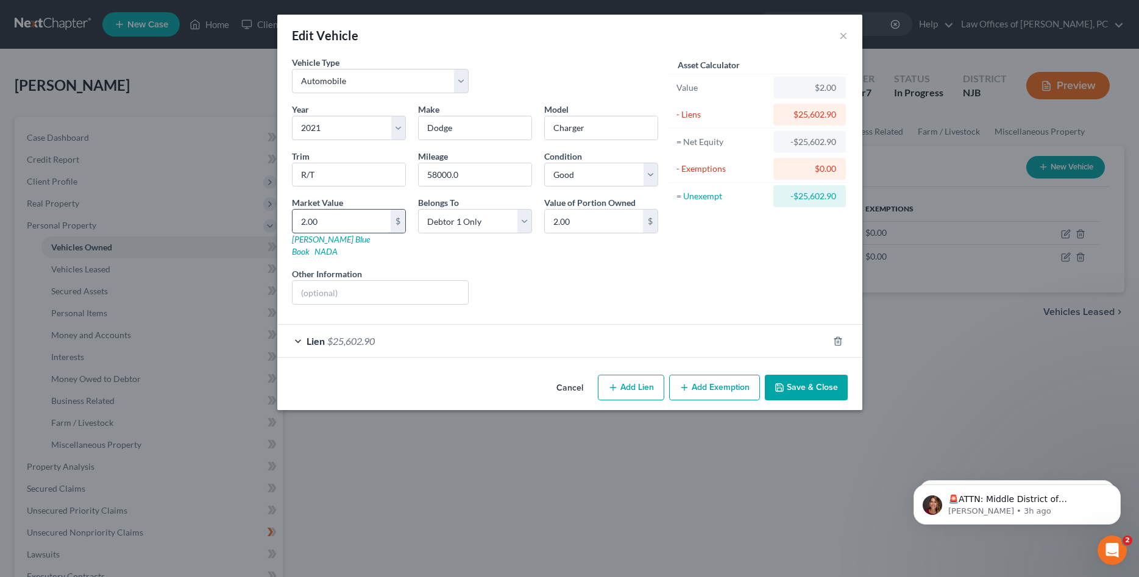
type input "24.00"
type input "249.00"
type input "2493.00"
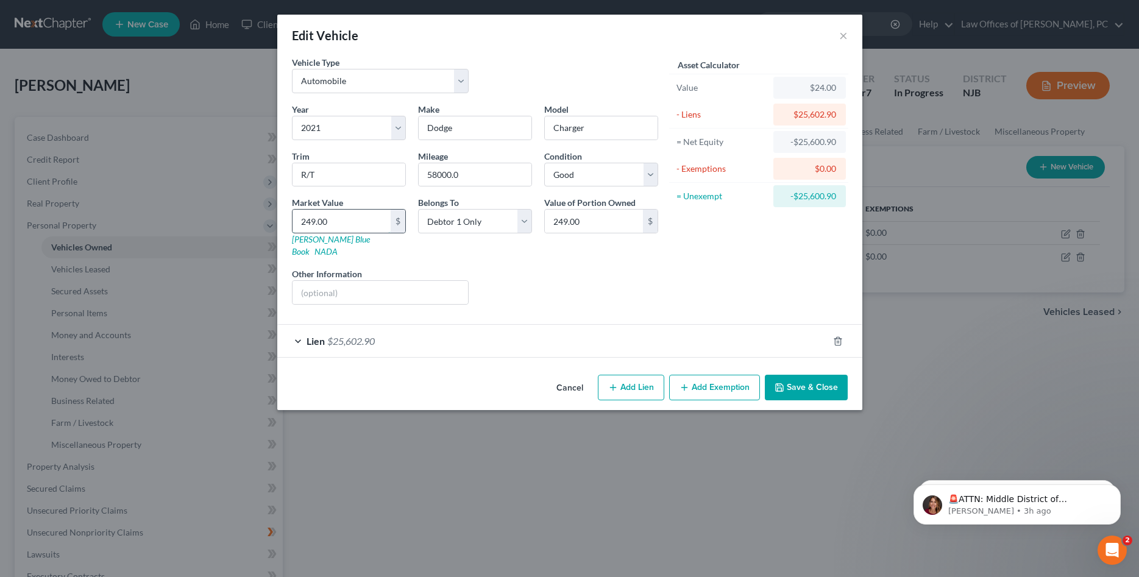
type input "2,493.00"
type input "2,4939"
type input "24,939.00"
click at [798, 375] on button "Save & Close" at bounding box center [806, 388] width 83 height 26
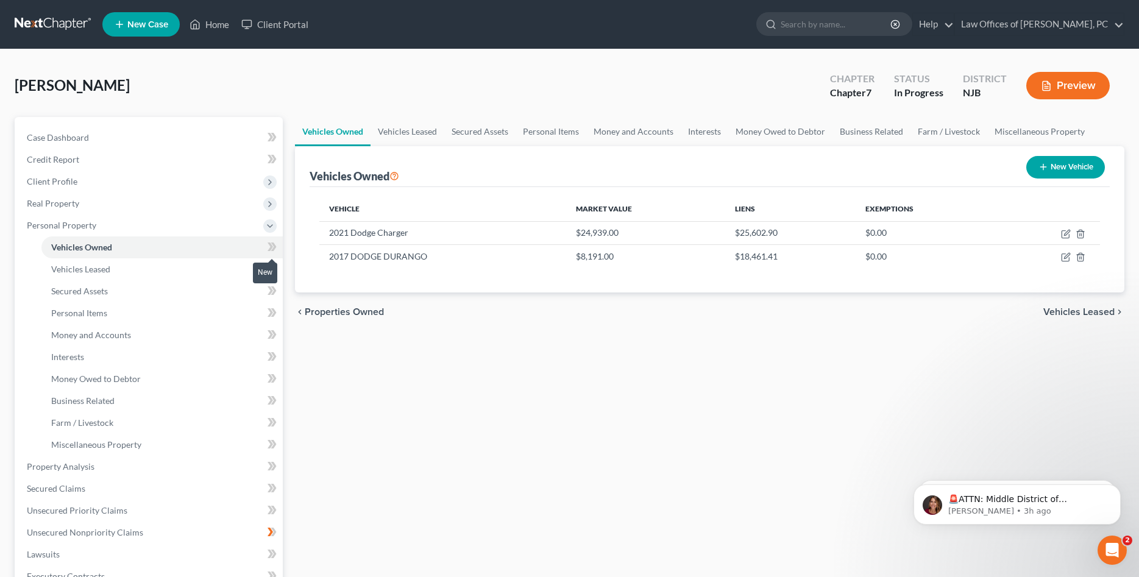
click at [270, 247] on icon at bounding box center [270, 247] width 5 height 9
click at [119, 205] on span "Real Property" at bounding box center [150, 204] width 266 height 22
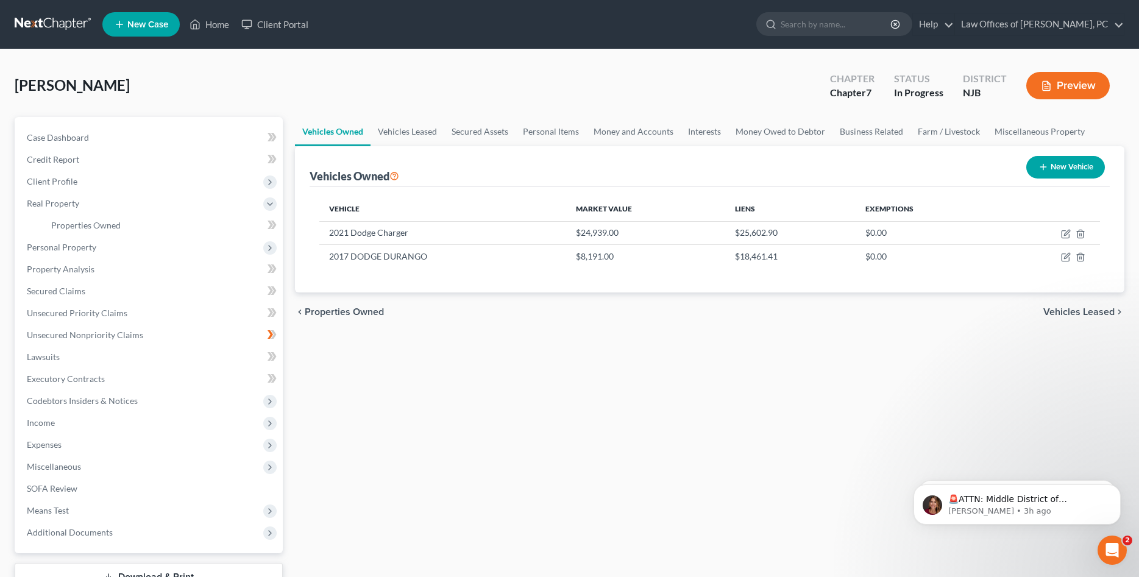
click at [271, 225] on icon at bounding box center [270, 225] width 5 height 9
click at [98, 140] on link "Case Dashboard" at bounding box center [150, 138] width 266 height 22
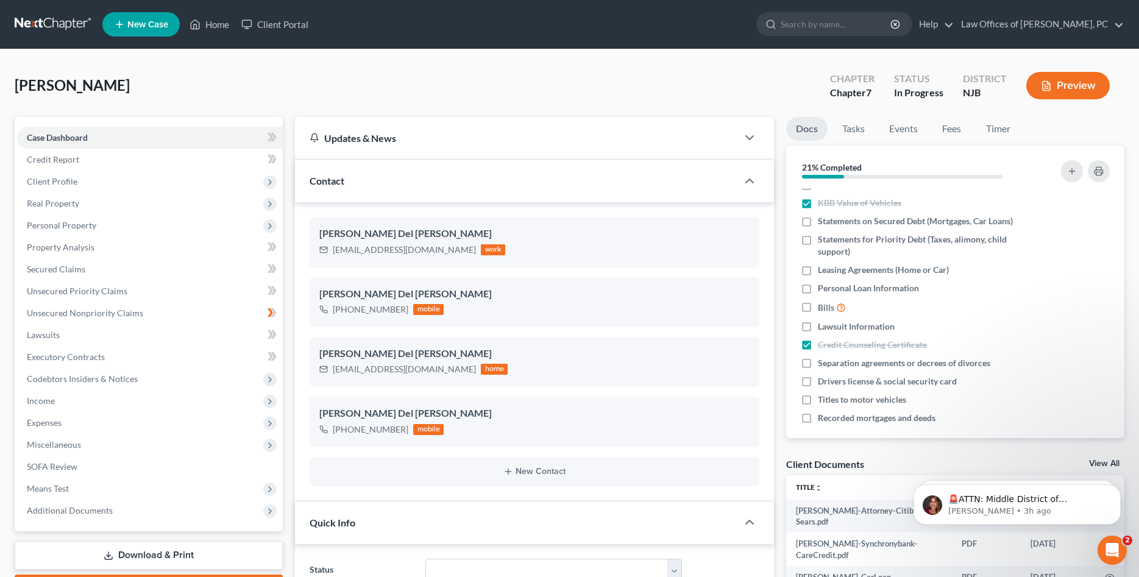
scroll to position [133, 0]
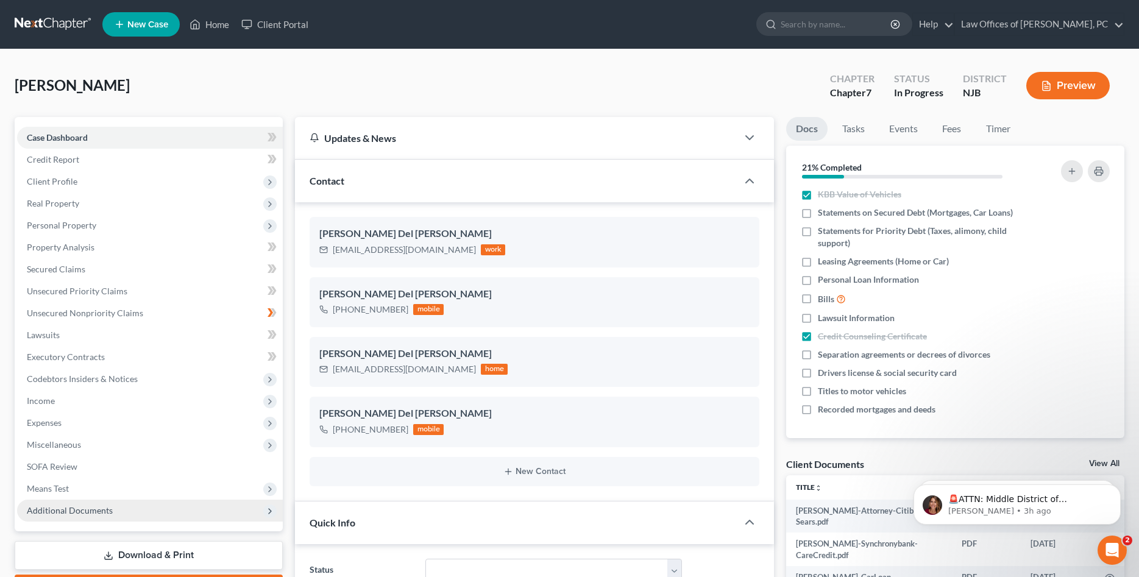
click at [91, 507] on span "Additional Documents" at bounding box center [70, 510] width 86 height 10
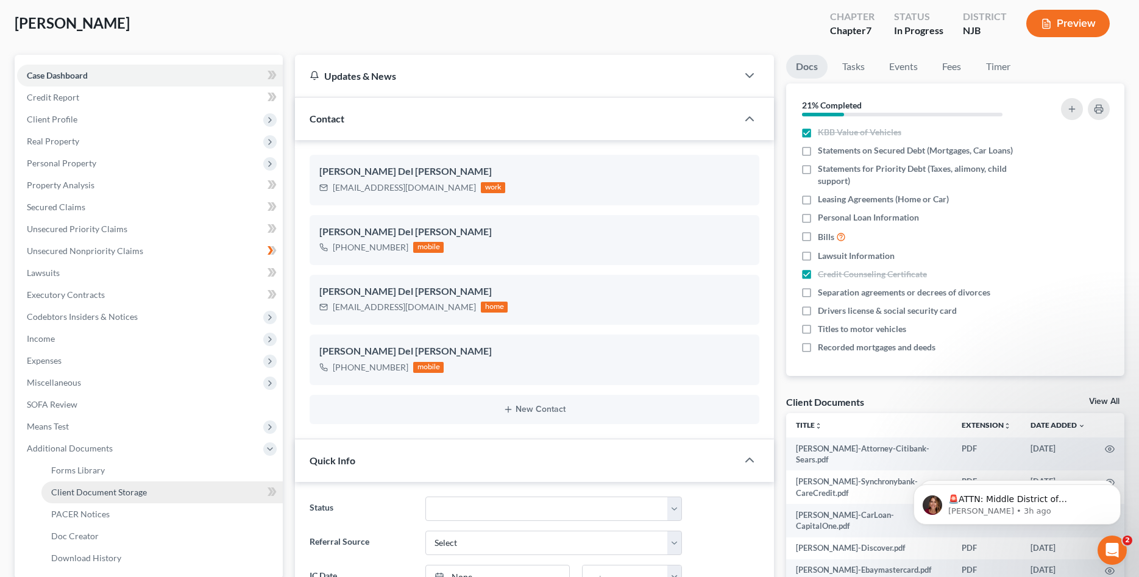
click at [108, 492] on span "Client Document Storage" at bounding box center [99, 492] width 96 height 10
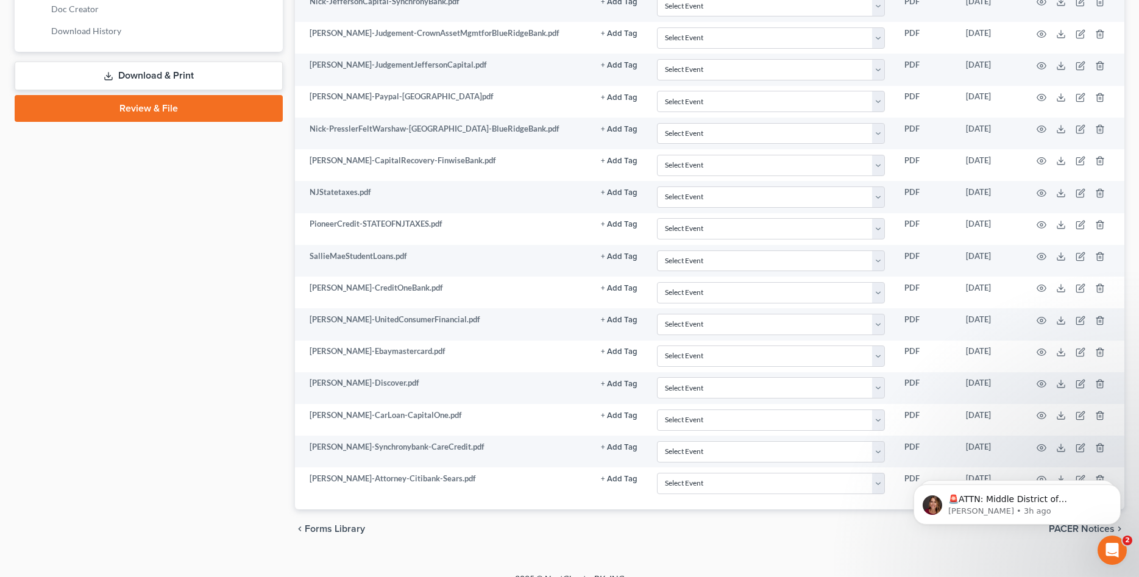
scroll to position [607, 0]
